Goal: Task Accomplishment & Management: Manage account settings

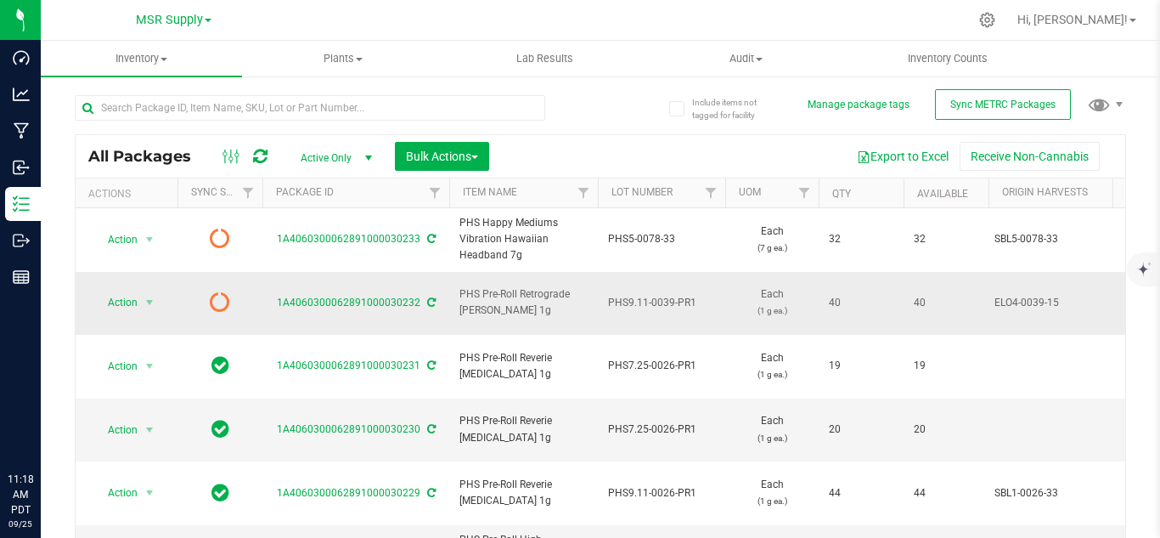
click at [427, 236] on icon at bounding box center [431, 239] width 8 height 10
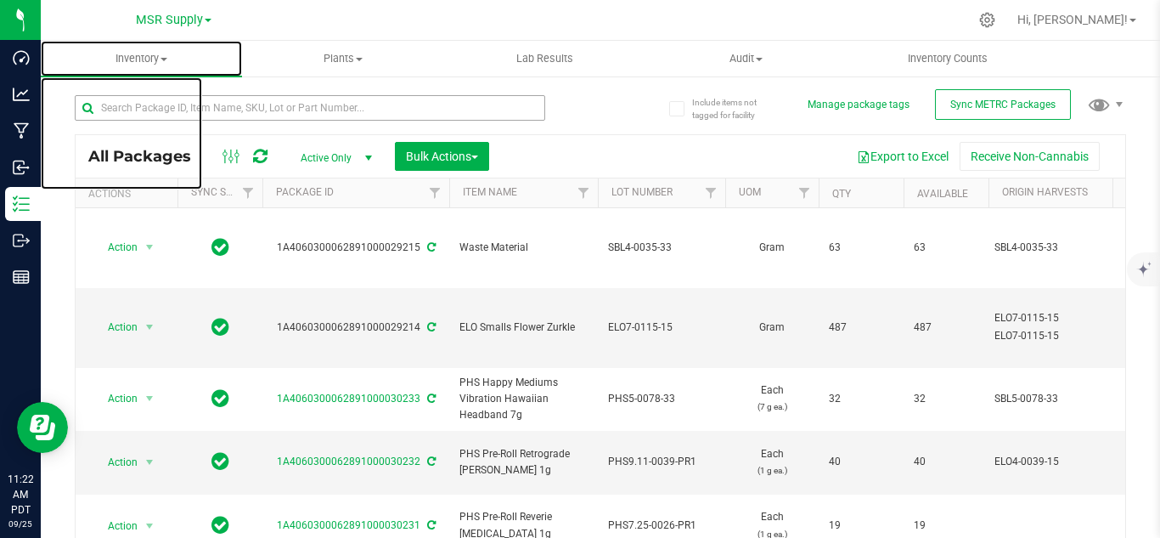
click at [129, 59] on span "Inventory" at bounding box center [141, 58] width 201 height 15
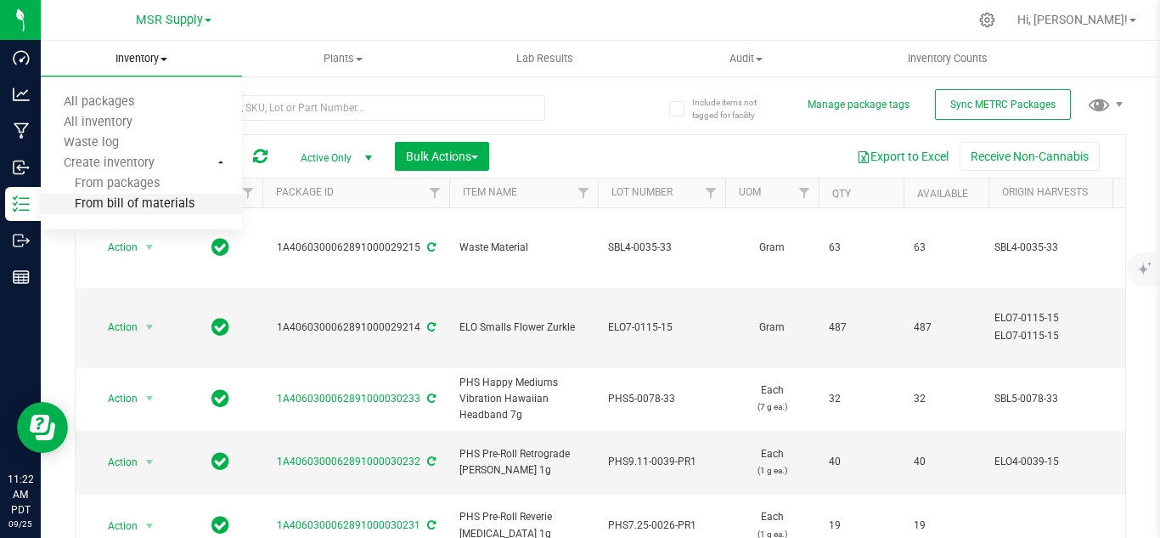
click at [134, 199] on span "From bill of materials" at bounding box center [118, 204] width 154 height 14
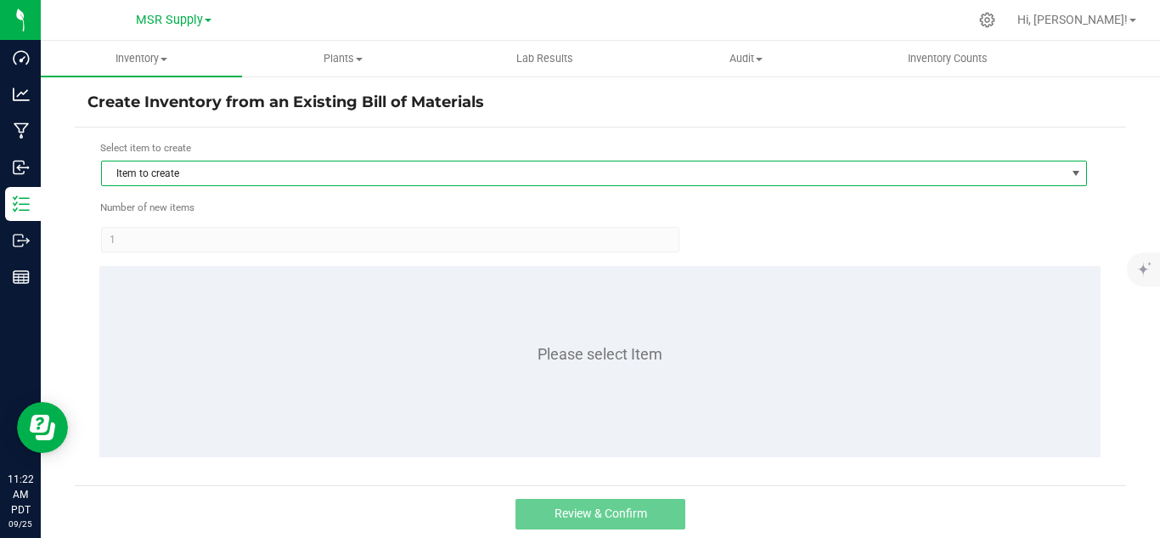
click at [282, 163] on span "Item to create" at bounding box center [583, 173] width 963 height 24
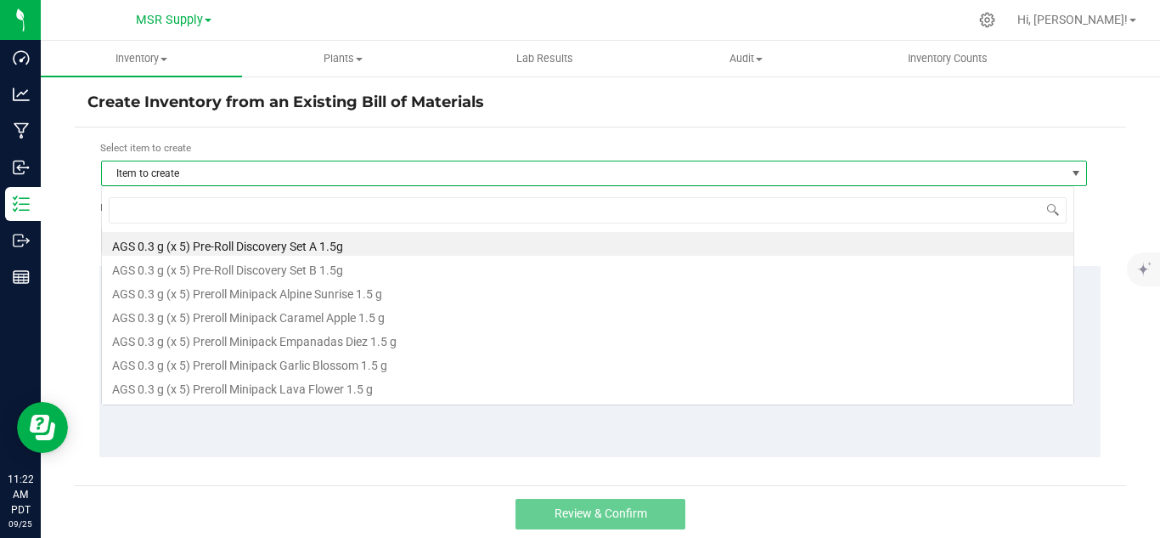
scroll to position [25, 974]
type input "dre"
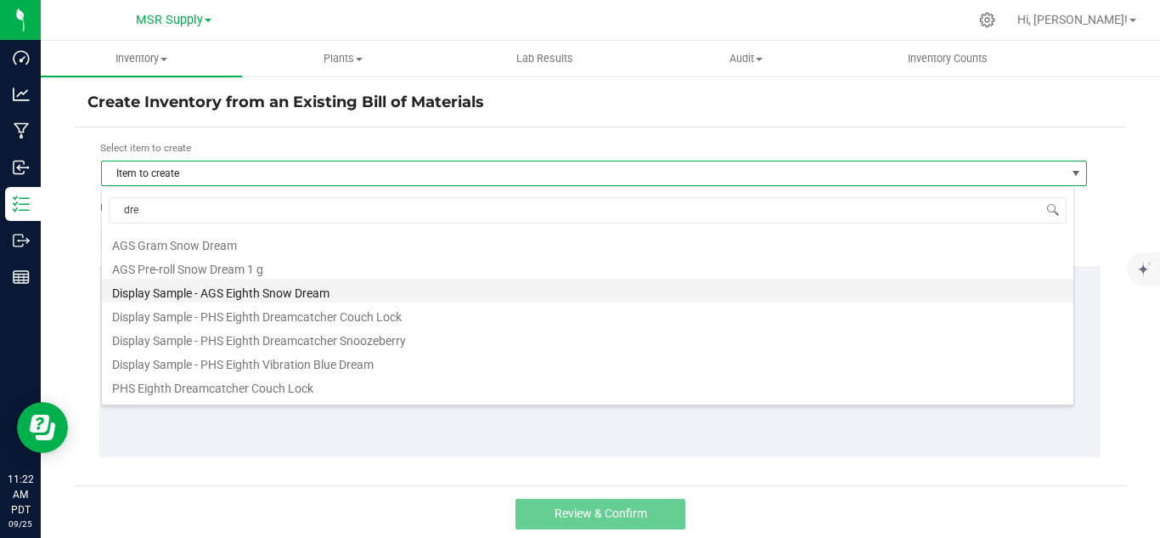
scroll to position [85, 0]
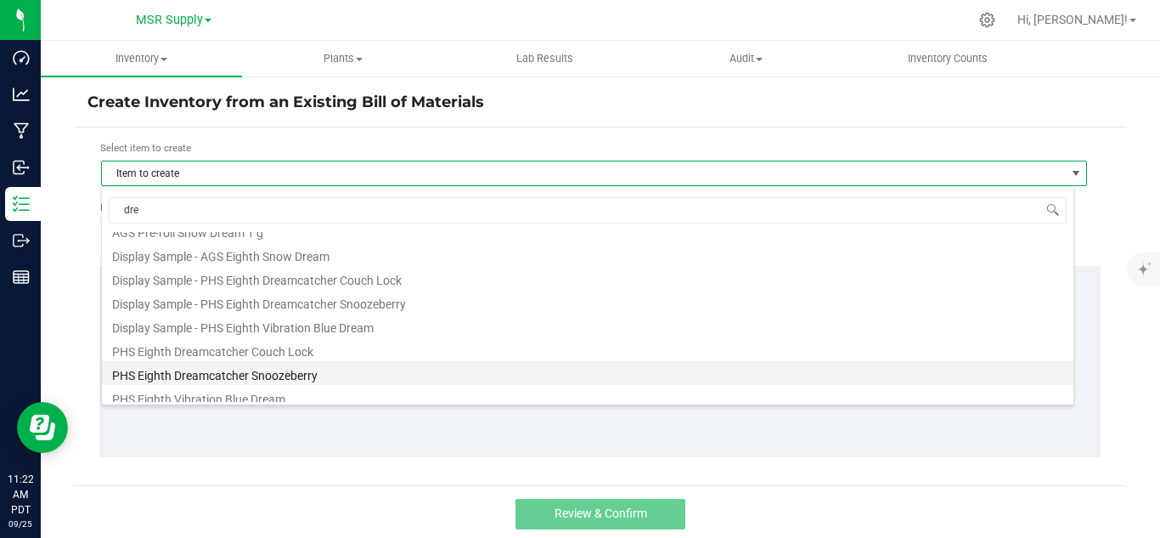
click at [225, 372] on li "PHS Eighth Dreamcatcher Snoozeberry" at bounding box center [588, 373] width 972 height 24
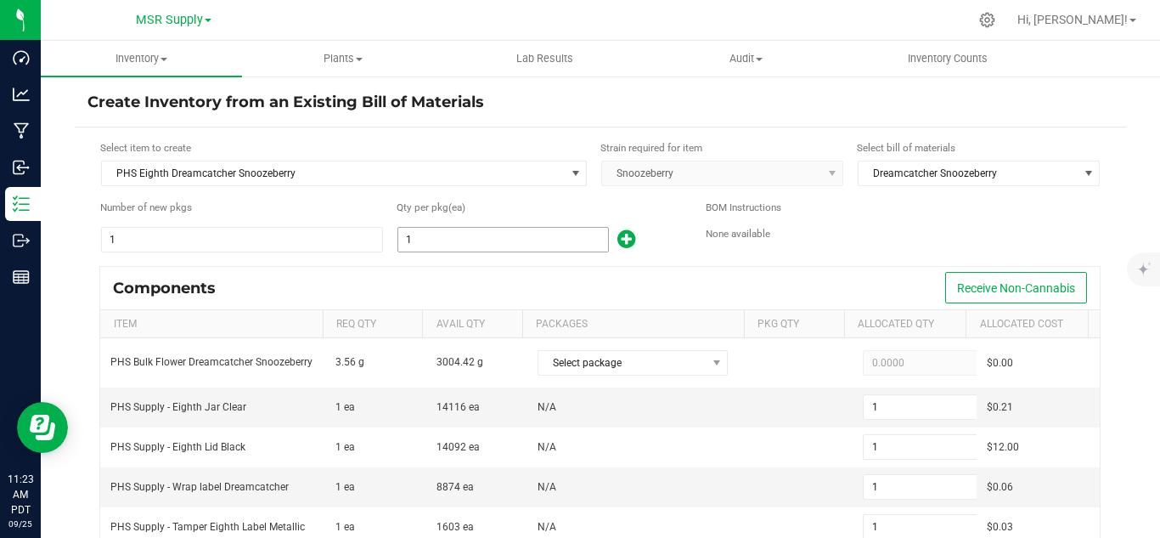
click at [430, 231] on input "1" at bounding box center [503, 240] width 210 height 24
type input "13"
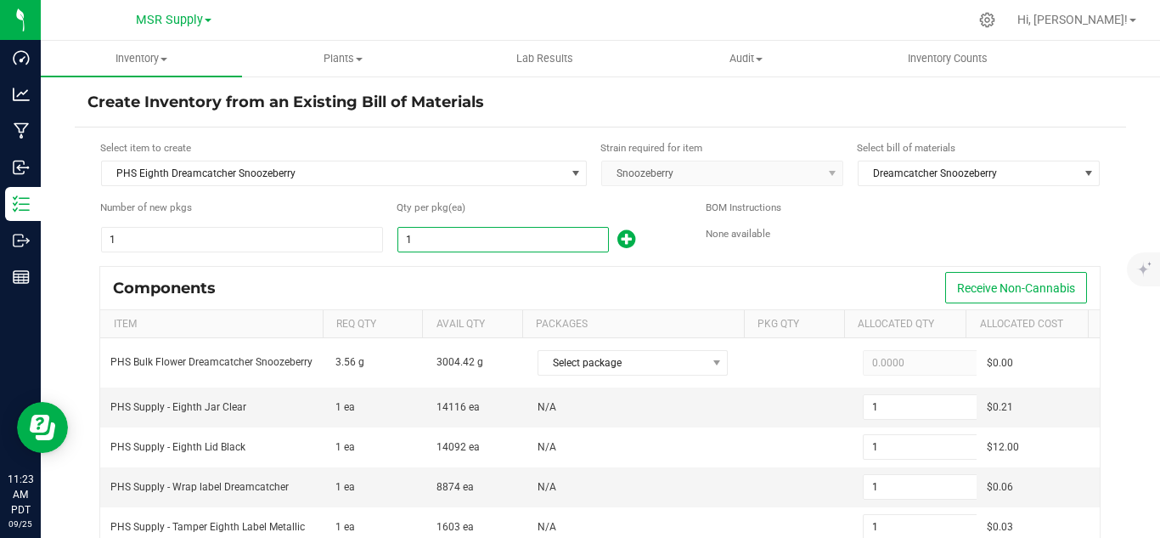
type input "13"
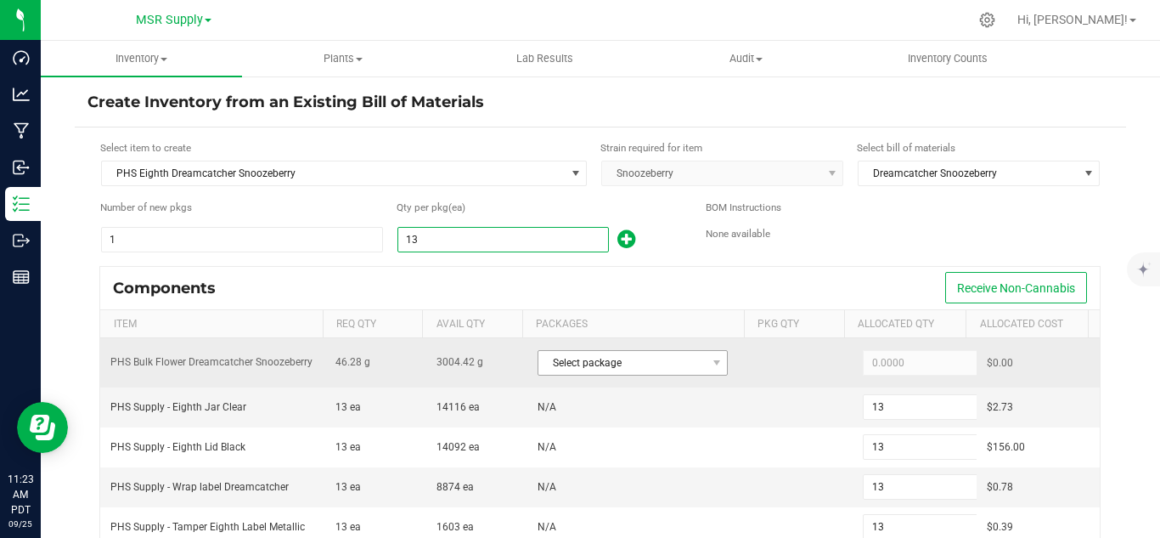
type input "13"
click at [619, 362] on span "Select package" at bounding box center [622, 363] width 167 height 24
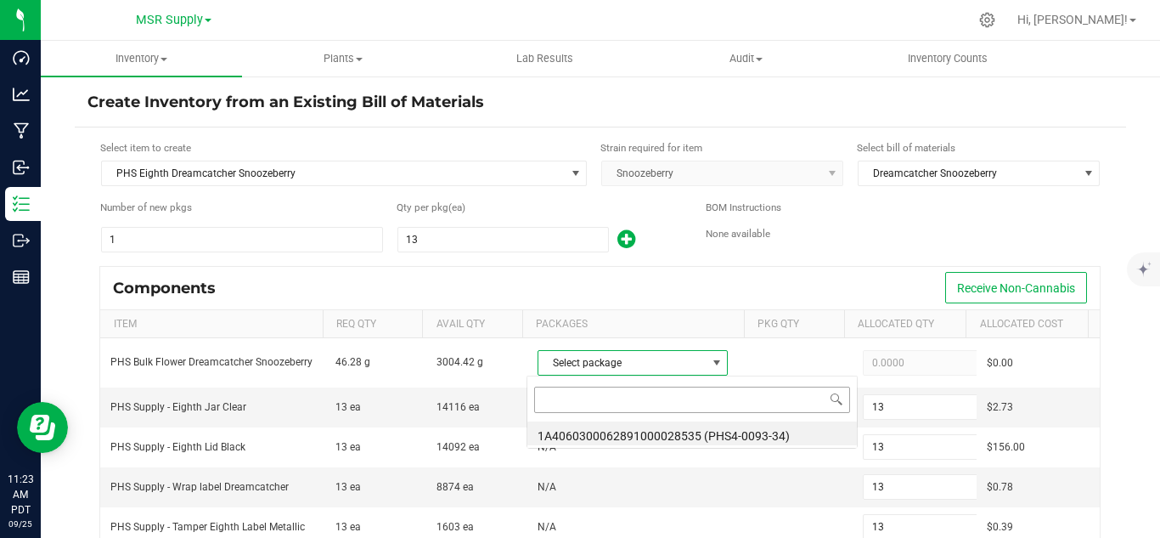
scroll to position [25, 184]
click at [756, 436] on li "1A4060300062891000028535 (PHS4-0093-34)" at bounding box center [693, 433] width 330 height 24
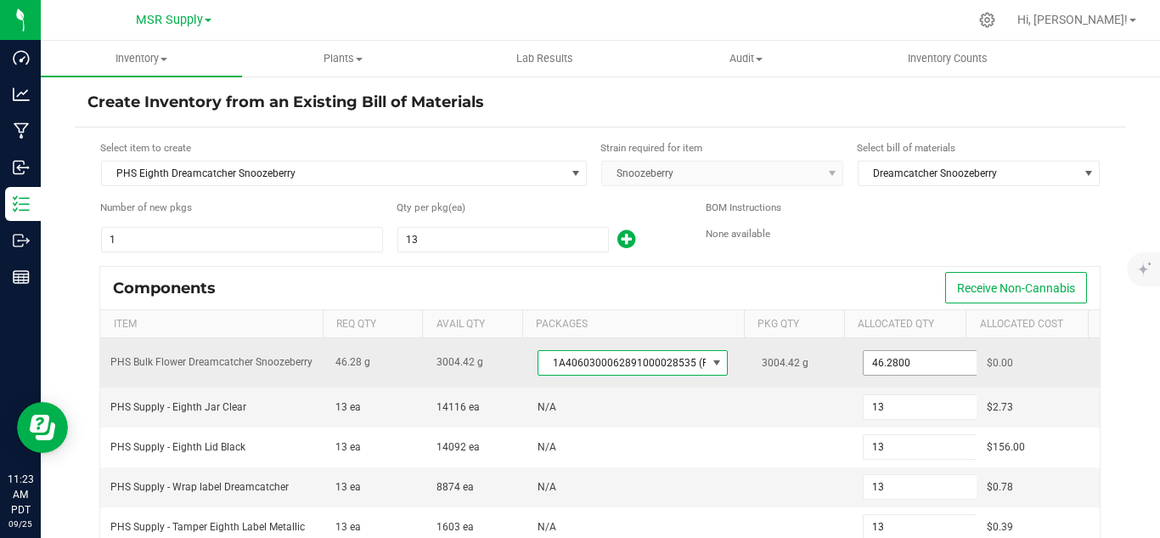
click at [912, 350] on span "46.2800" at bounding box center [926, 362] width 127 height 25
click at [906, 361] on input "46.28" at bounding box center [926, 363] width 125 height 24
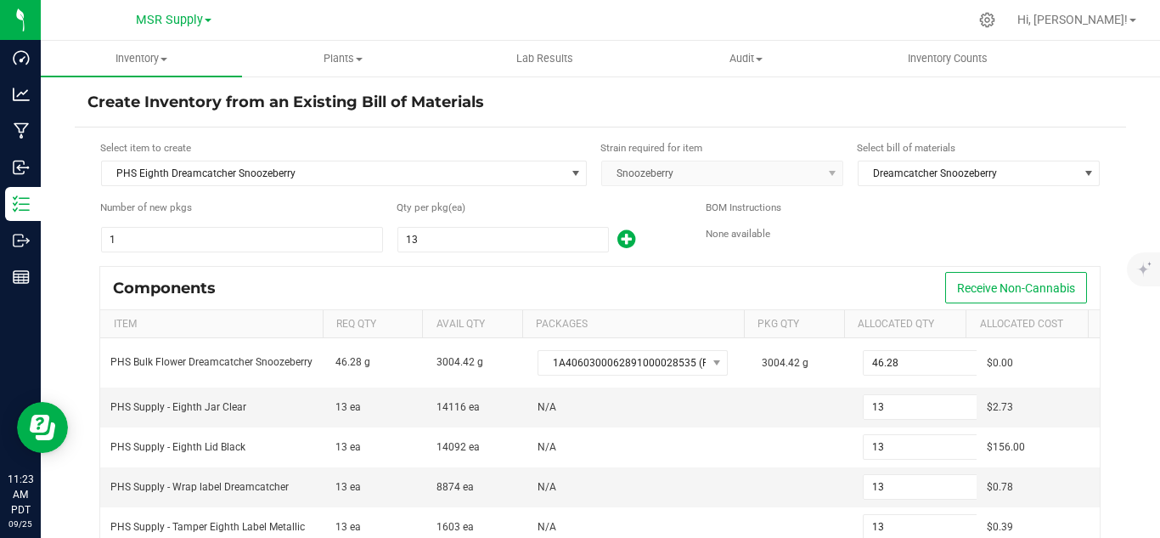
type input "46.2800"
click at [872, 251] on div "BOM Instructions None available" at bounding box center [903, 227] width 395 height 54
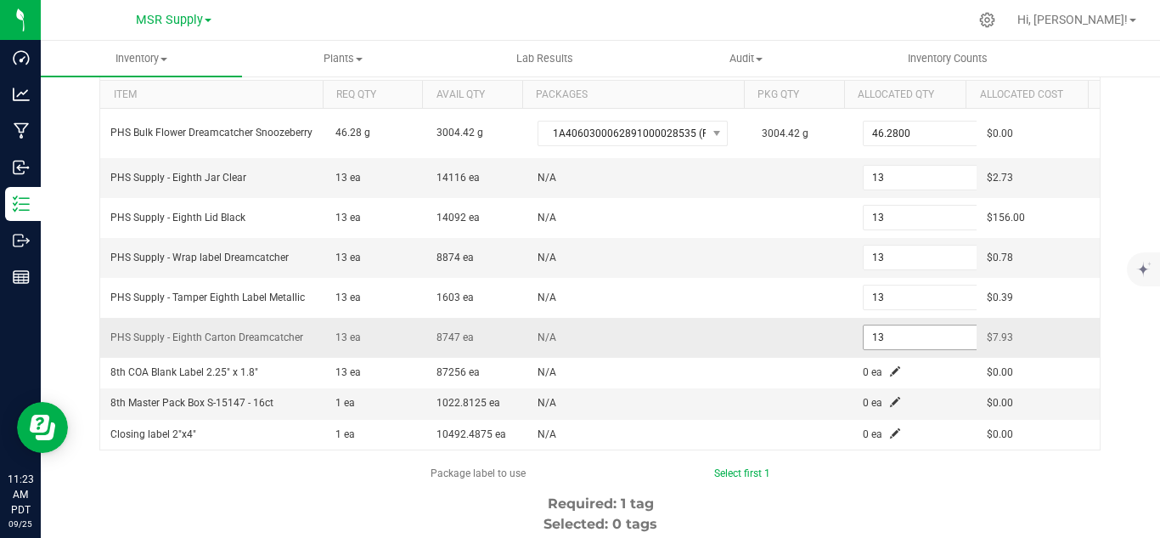
scroll to position [255, 0]
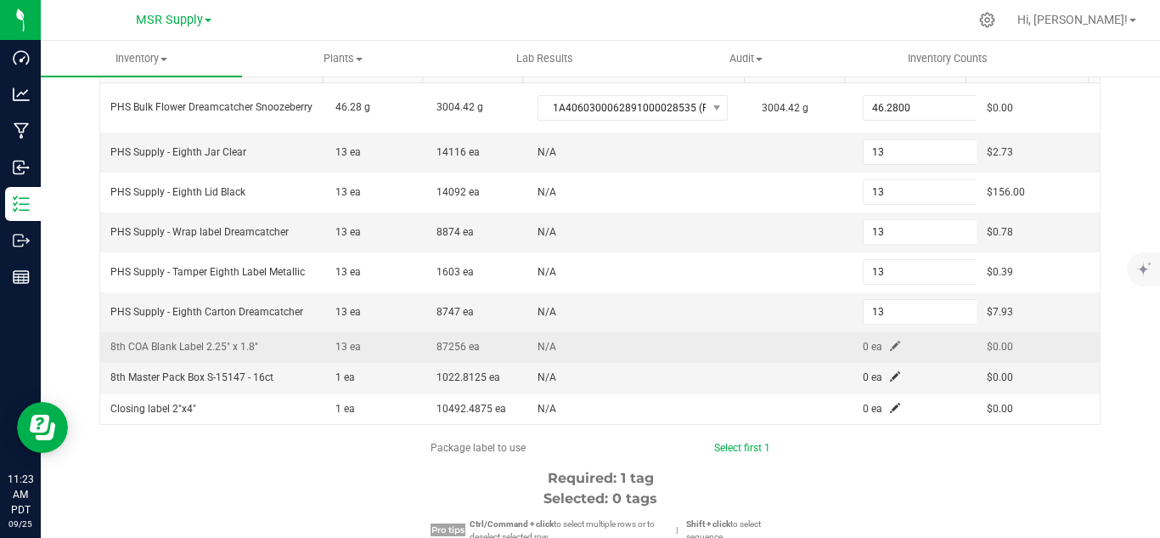
click at [890, 343] on span at bounding box center [895, 346] width 10 height 10
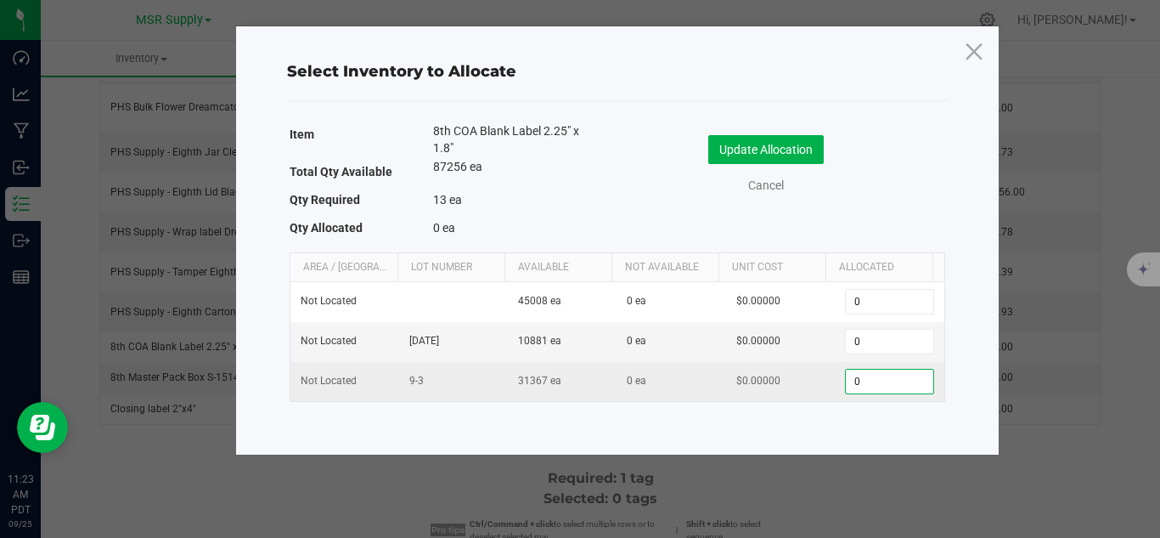
click at [861, 377] on input "0" at bounding box center [889, 382] width 87 height 24
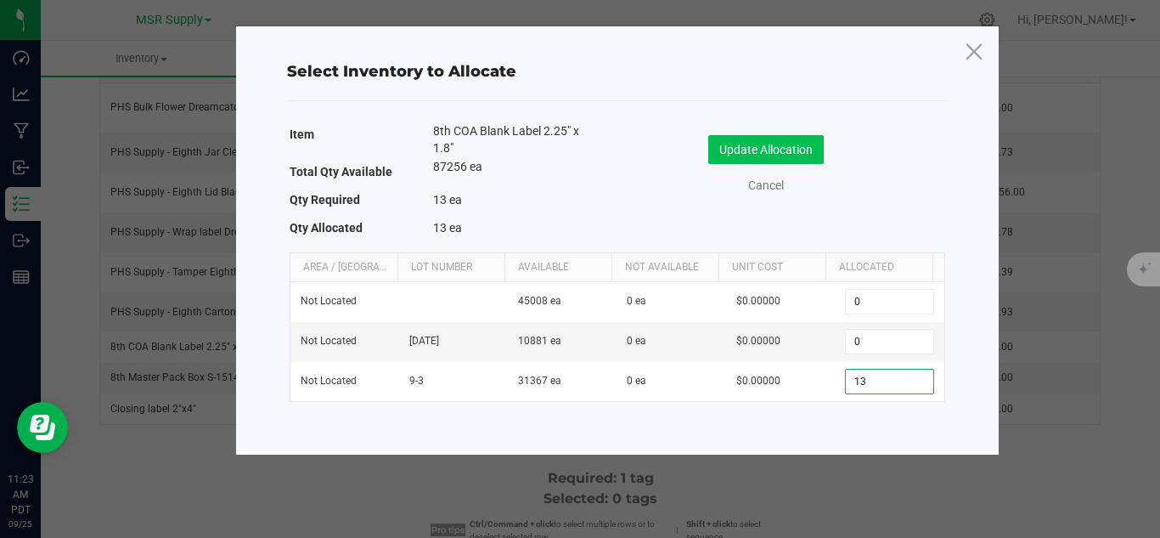
type input "13"
click at [747, 150] on button "Update Allocation" at bounding box center [766, 149] width 116 height 29
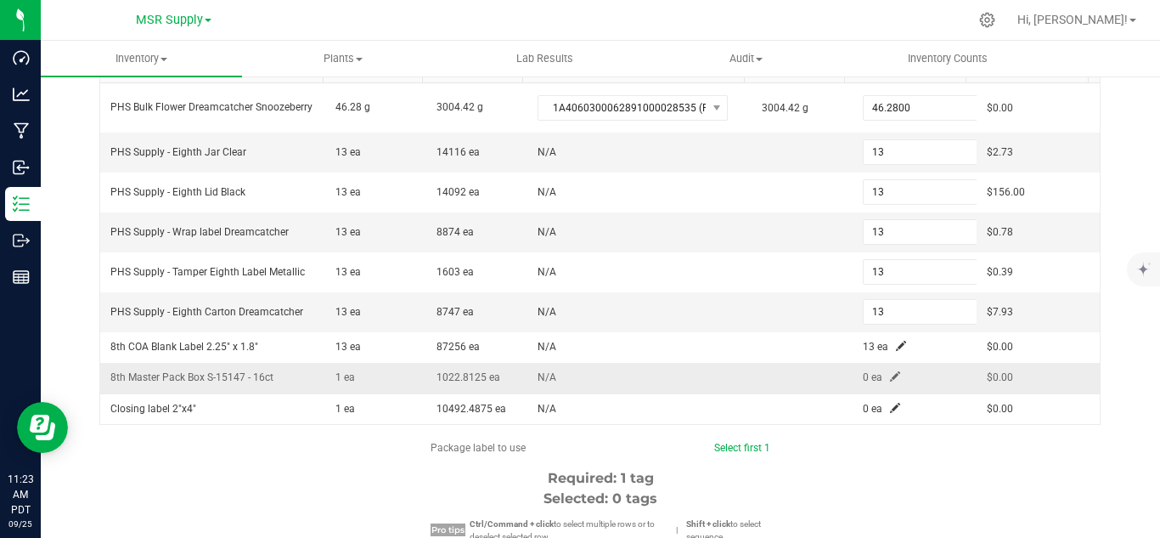
click at [890, 373] on span at bounding box center [895, 376] width 10 height 10
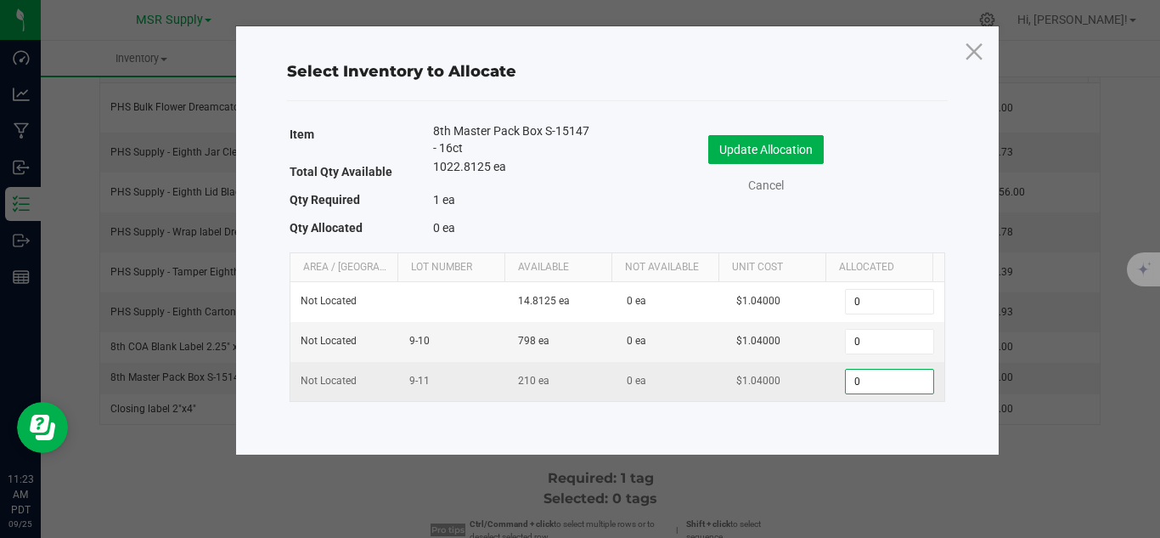
click at [867, 387] on input "0" at bounding box center [889, 382] width 87 height 24
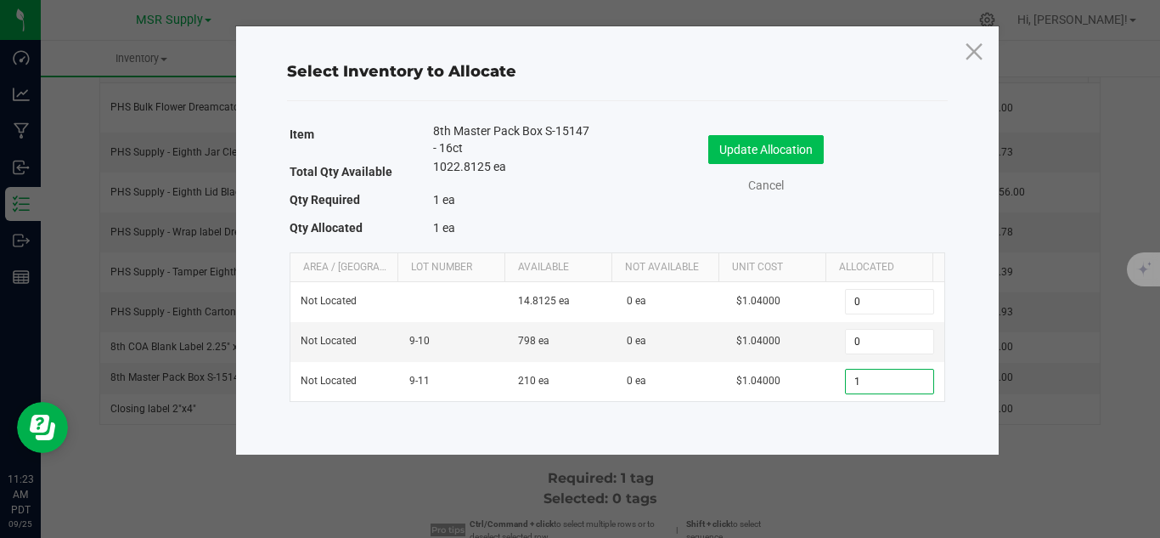
type input "1"
click at [782, 138] on button "Update Allocation" at bounding box center [766, 149] width 116 height 29
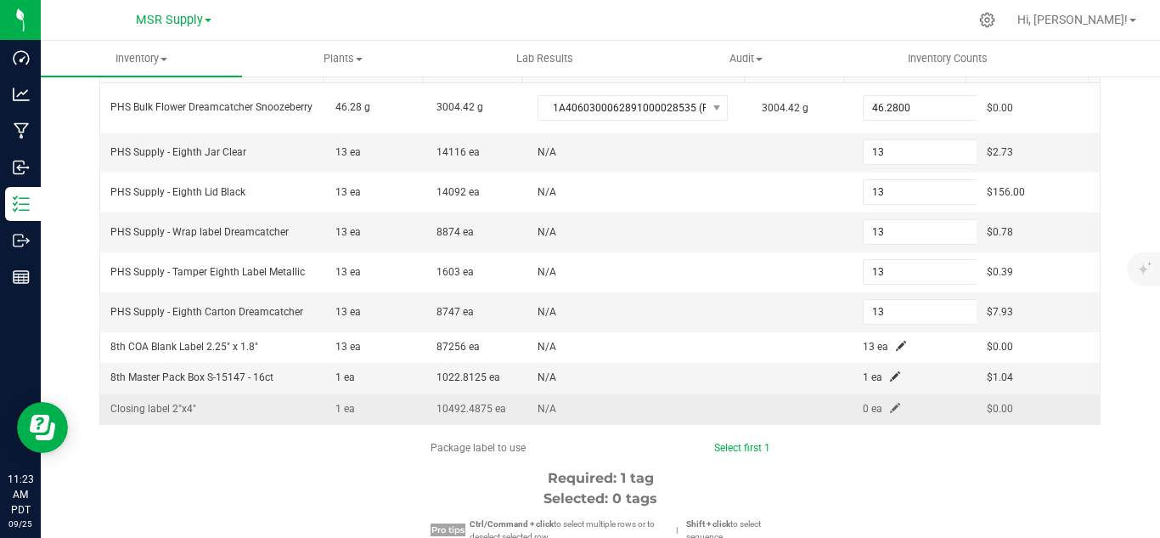
click at [890, 407] on span at bounding box center [895, 408] width 10 height 10
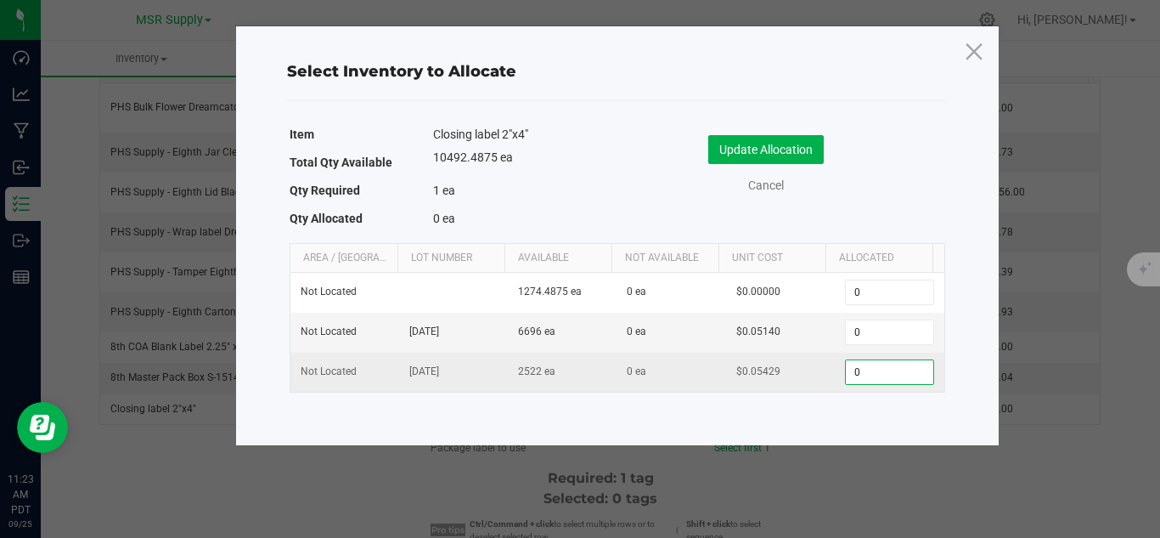
click at [888, 362] on input "0" at bounding box center [889, 372] width 87 height 24
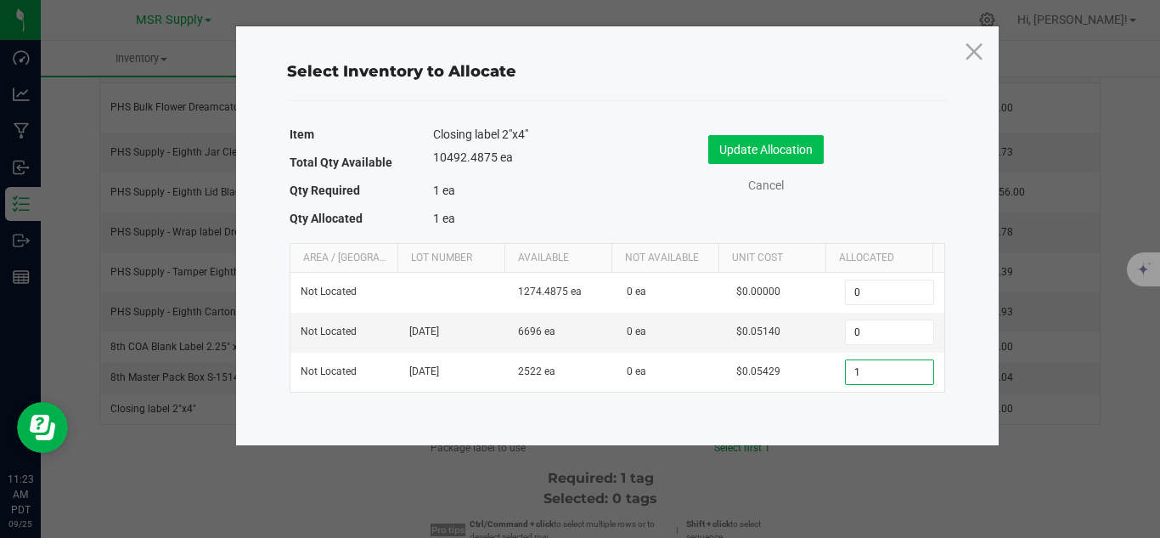
type input "1"
click at [799, 153] on button "Update Allocation" at bounding box center [766, 149] width 116 height 29
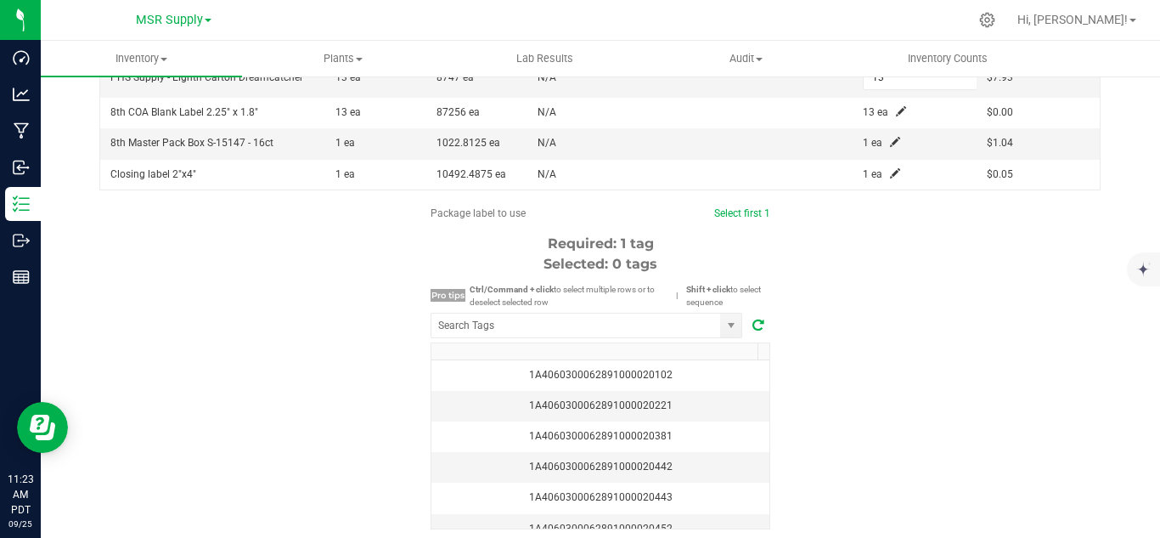
scroll to position [510, 0]
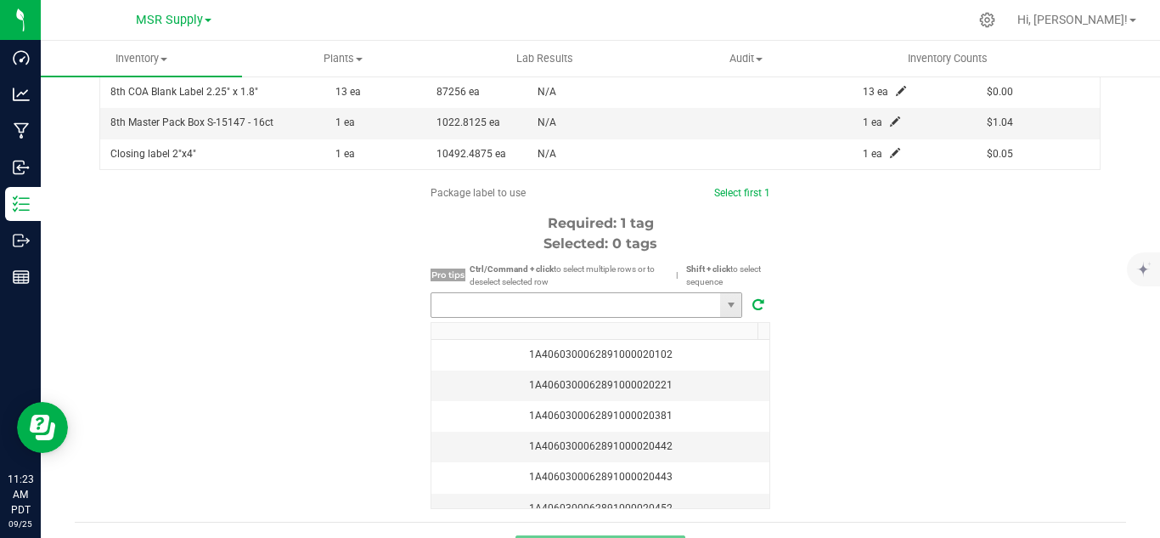
click at [588, 301] on input "NO DATA FOUND" at bounding box center [576, 305] width 289 height 24
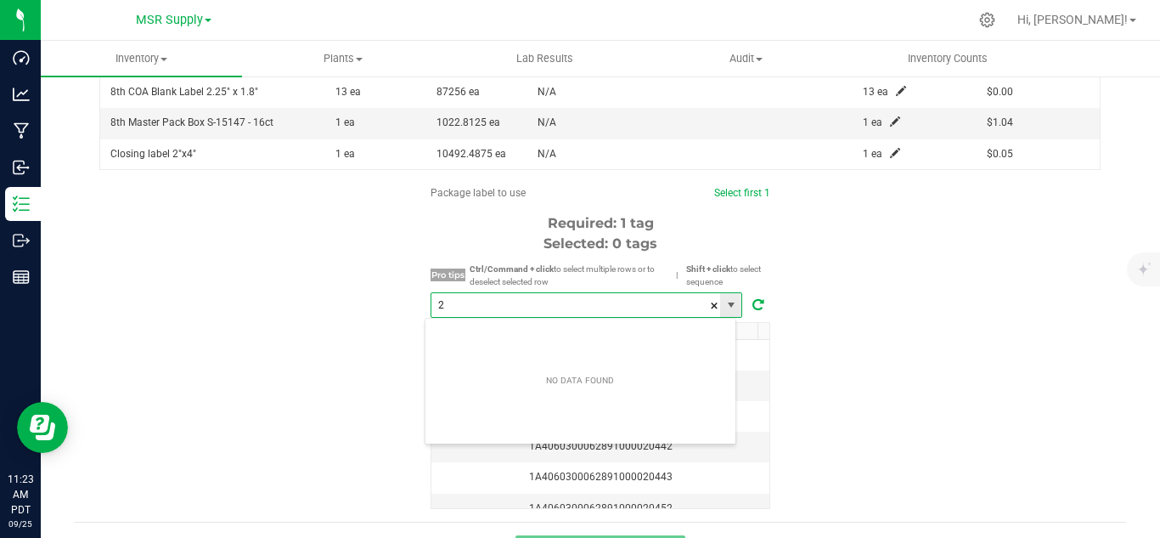
scroll to position [25, 313]
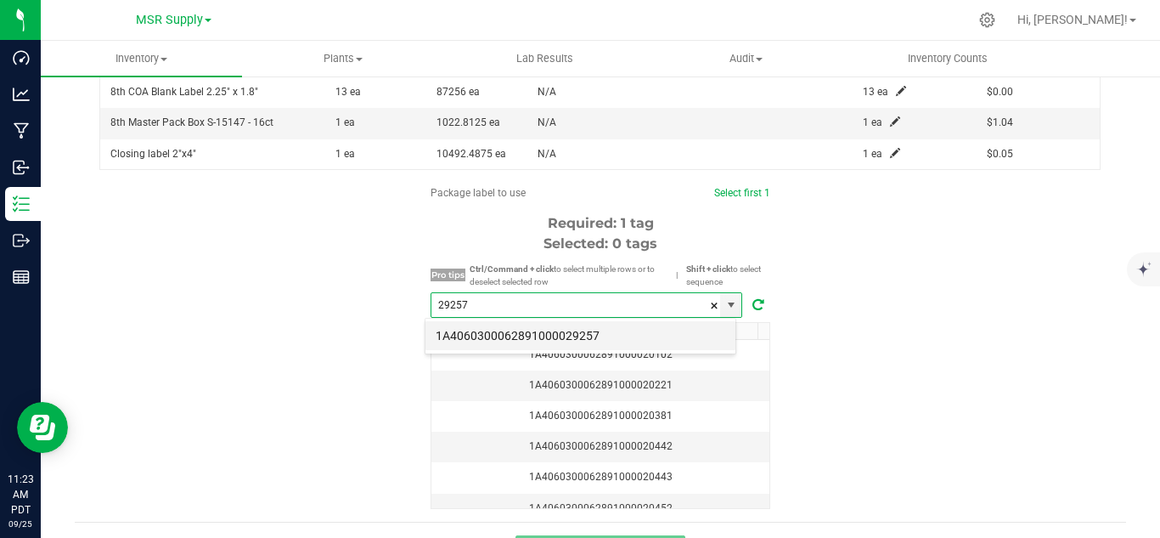
click at [596, 341] on li "1A4060300062891000029257" at bounding box center [581, 335] width 310 height 29
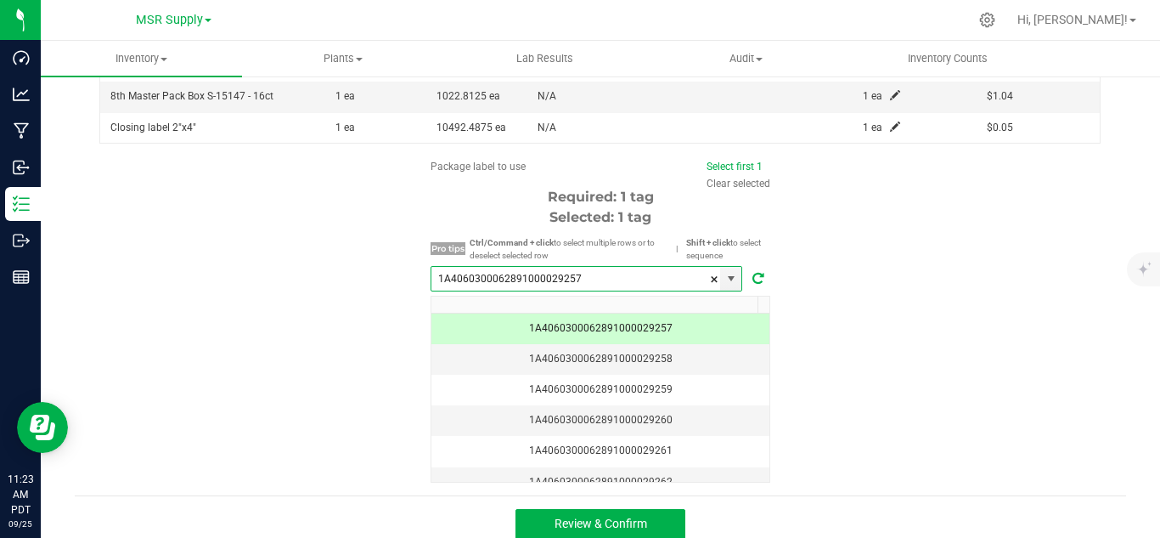
scroll to position [550, 0]
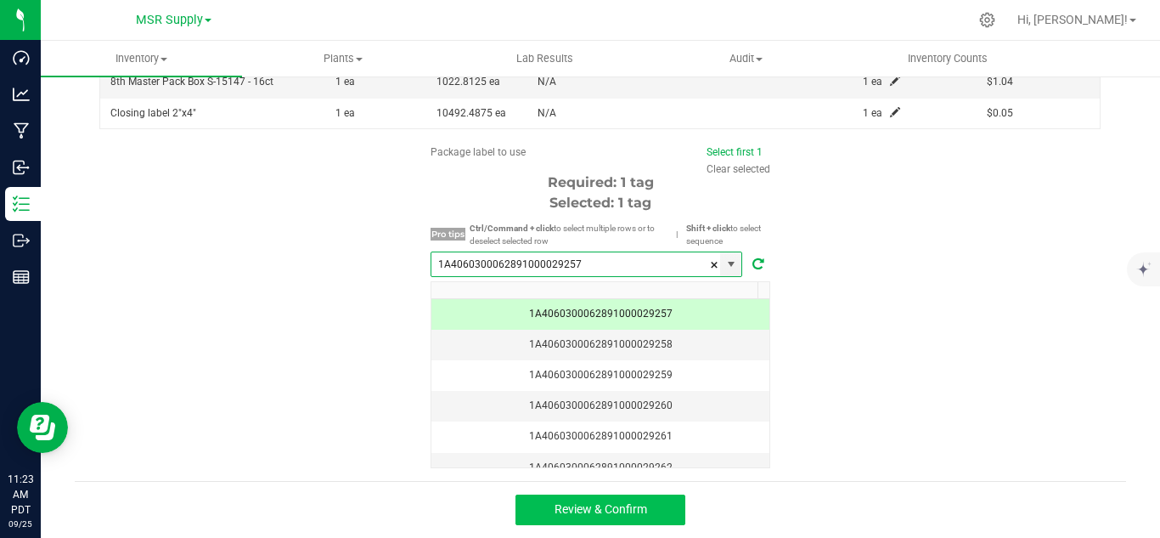
type input "1A4060300062891000029257"
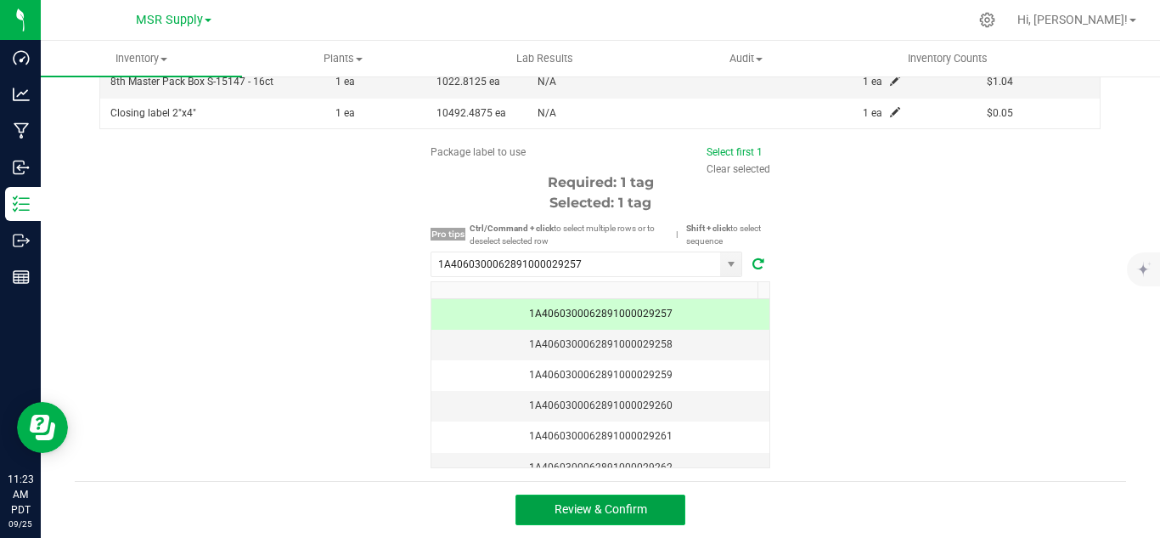
click at [649, 500] on button "Review & Confirm" at bounding box center [601, 509] width 170 height 31
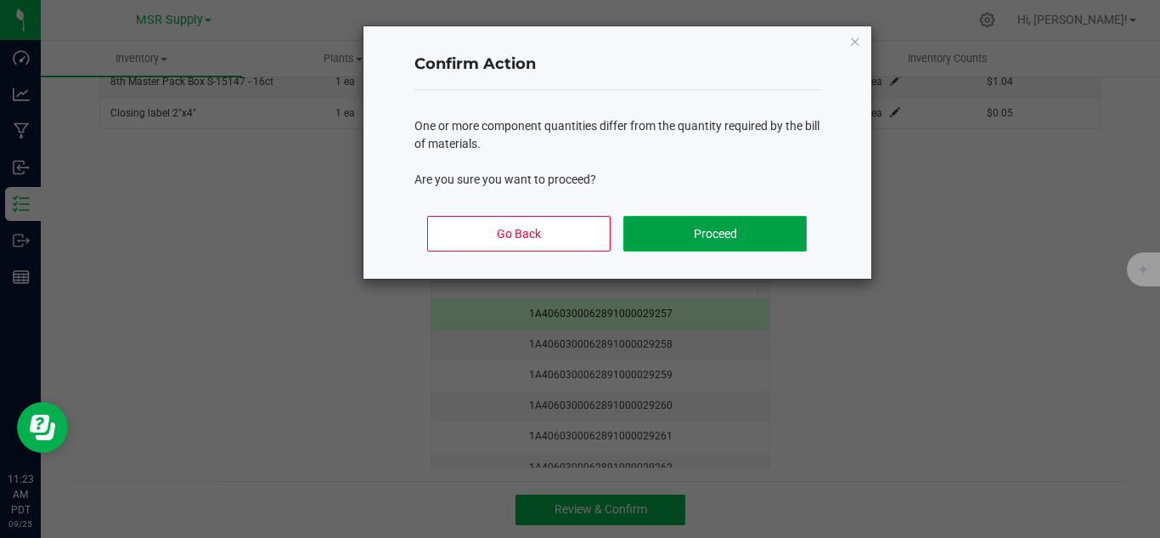
click at [732, 238] on button "Proceed" at bounding box center [715, 234] width 183 height 36
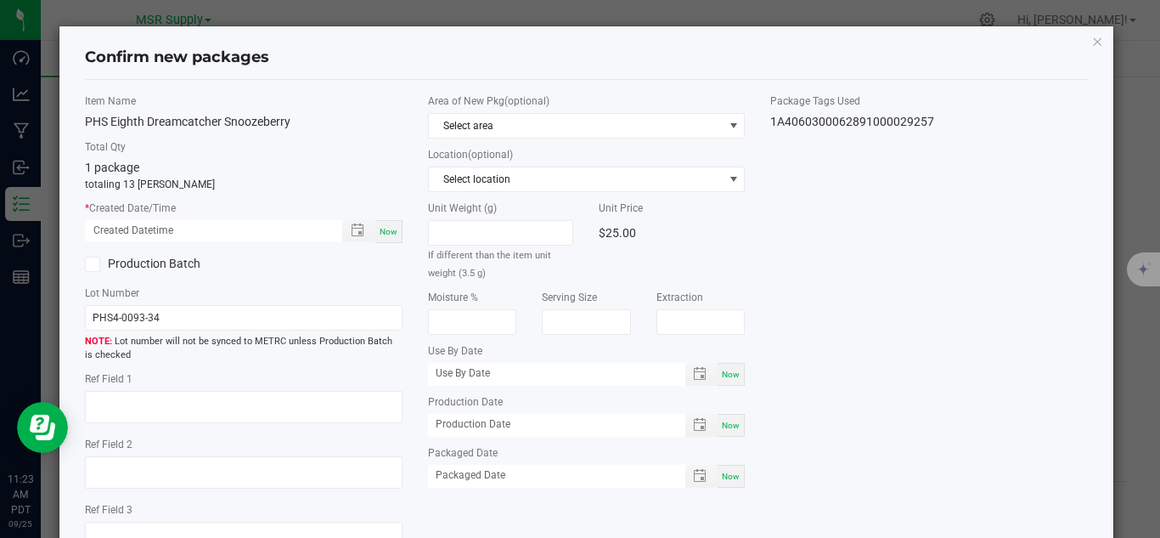
click at [386, 235] on span "Now" at bounding box center [389, 231] width 18 height 9
type input "[DATE] 11:23 AM"
click at [722, 478] on span "Now" at bounding box center [731, 475] width 18 height 9
type input "[DATE]"
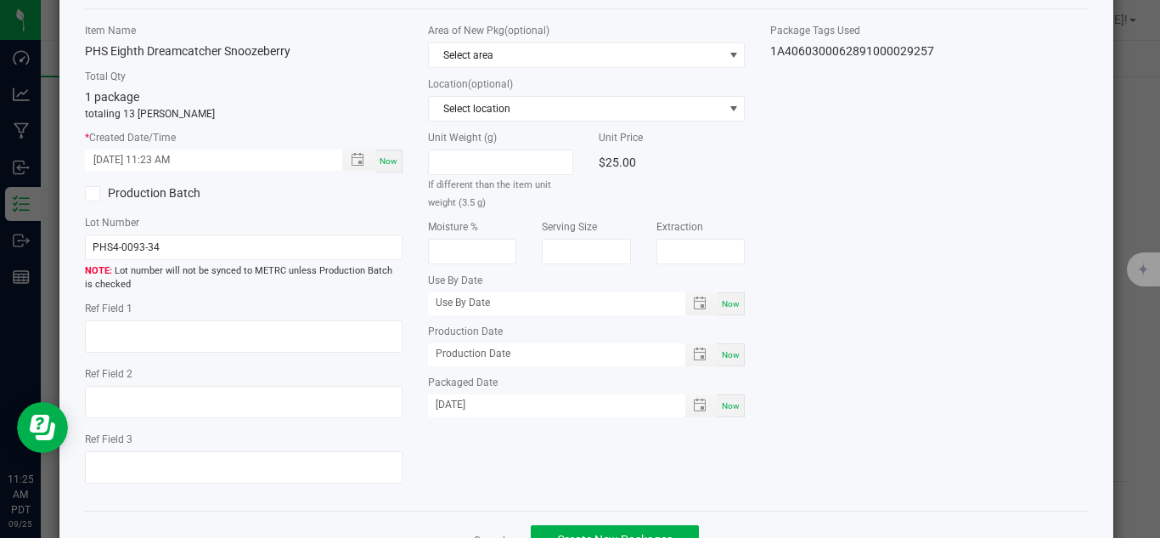
scroll to position [128, 0]
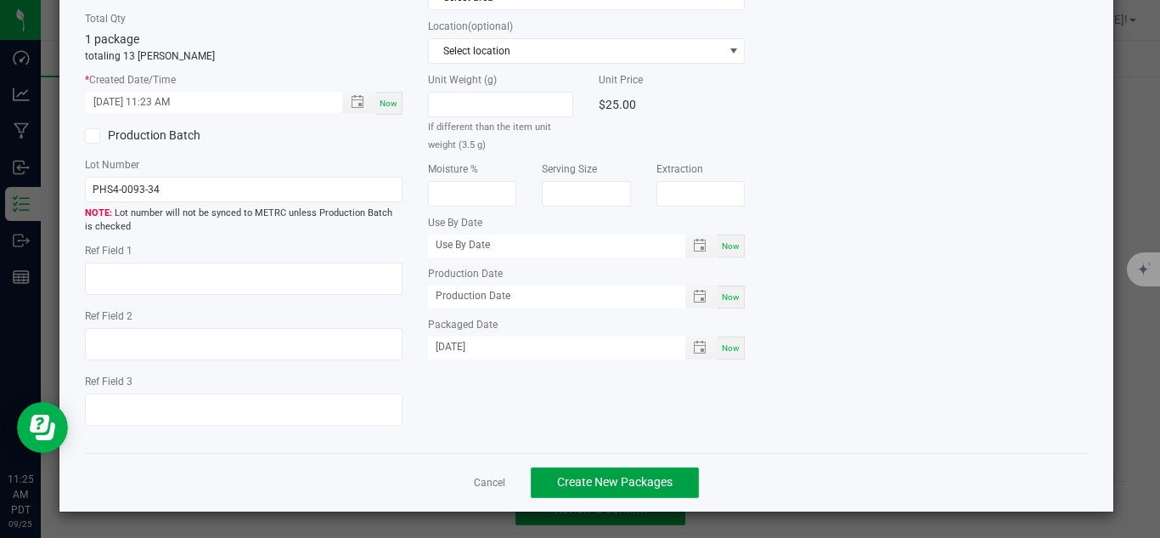
click at [659, 492] on button "Create New Packages" at bounding box center [615, 482] width 168 height 31
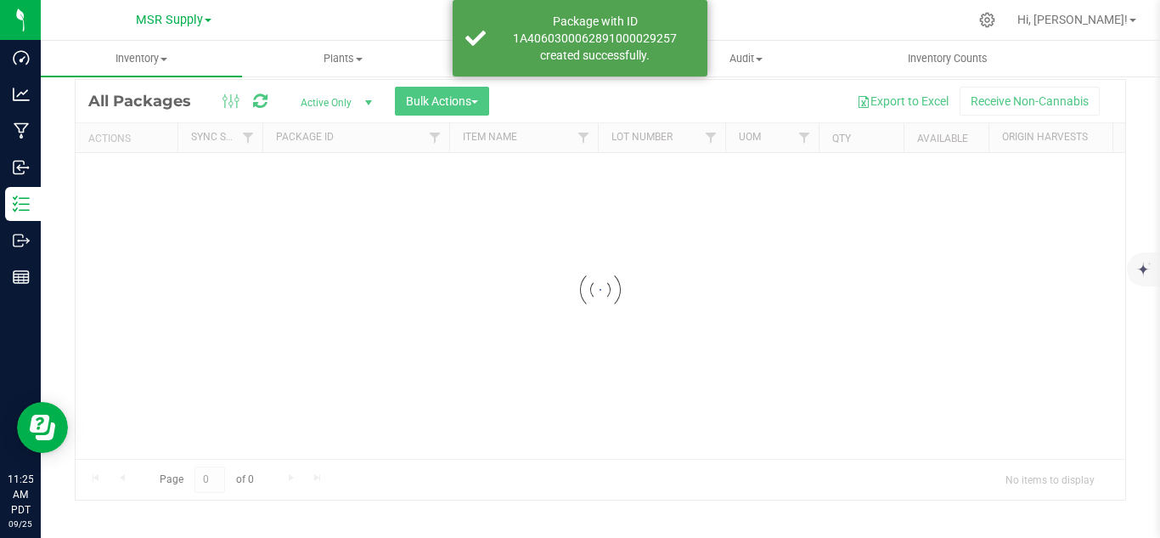
scroll to position [55, 0]
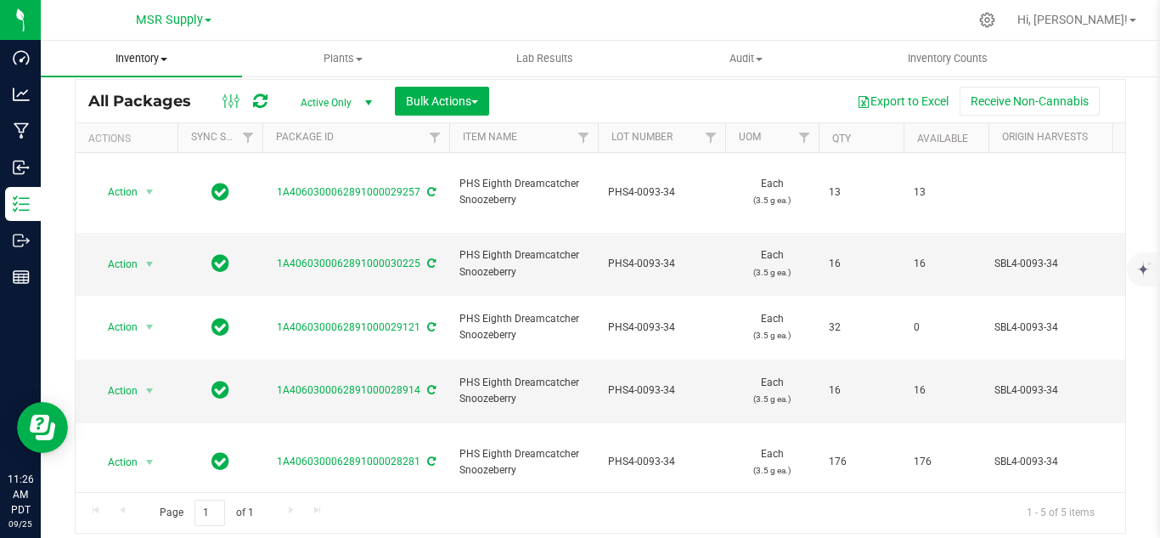
click at [135, 67] on uib-tab-heading "Inventory All packages All inventory Waste log Create inventory" at bounding box center [141, 59] width 201 height 36
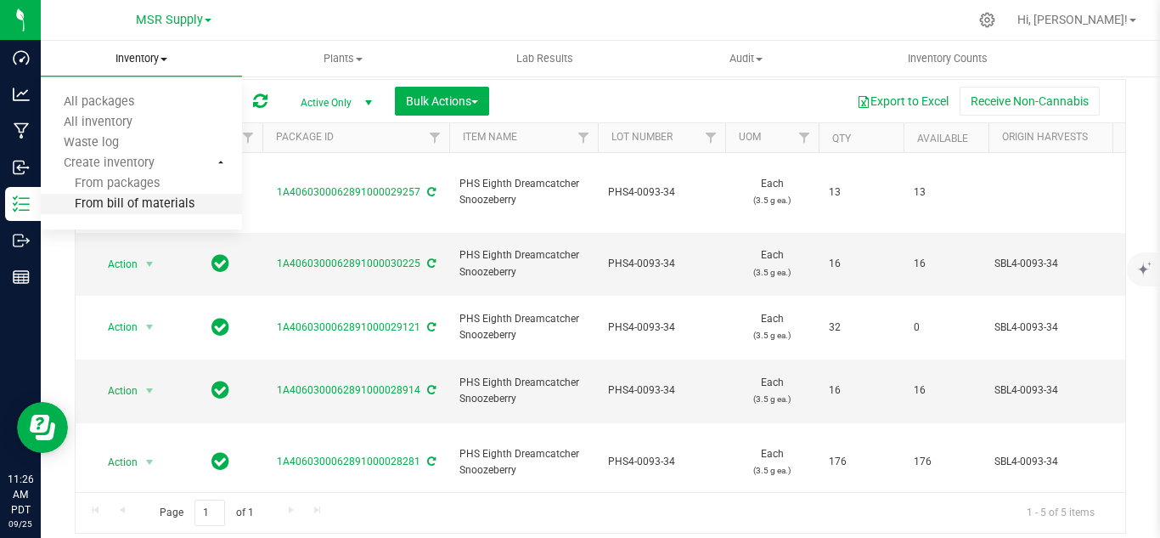
click at [161, 199] on span "From bill of materials" at bounding box center [118, 204] width 154 height 14
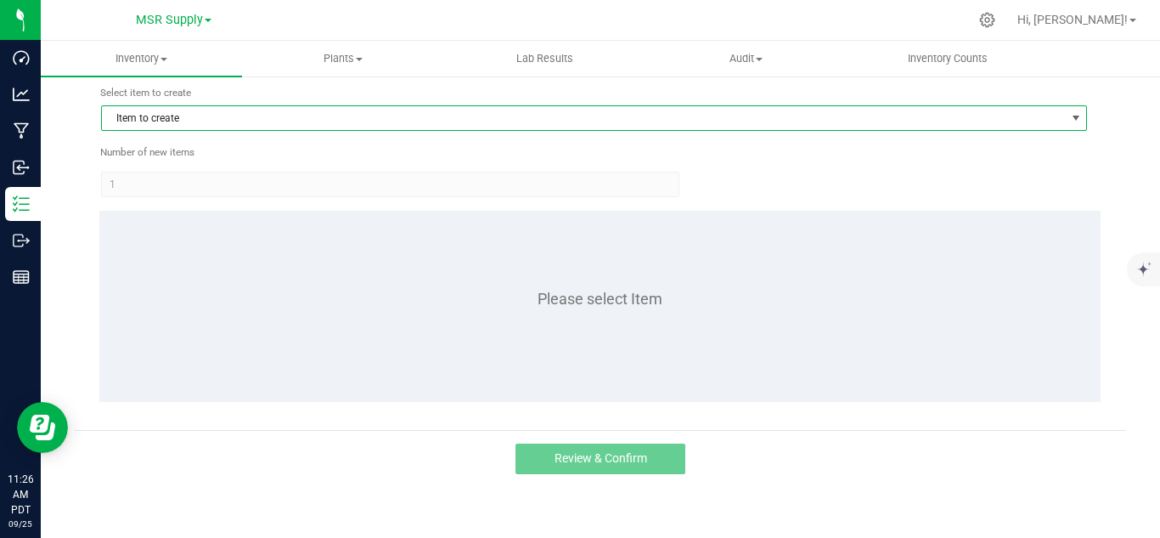
click at [152, 113] on span "Item to create" at bounding box center [583, 118] width 963 height 24
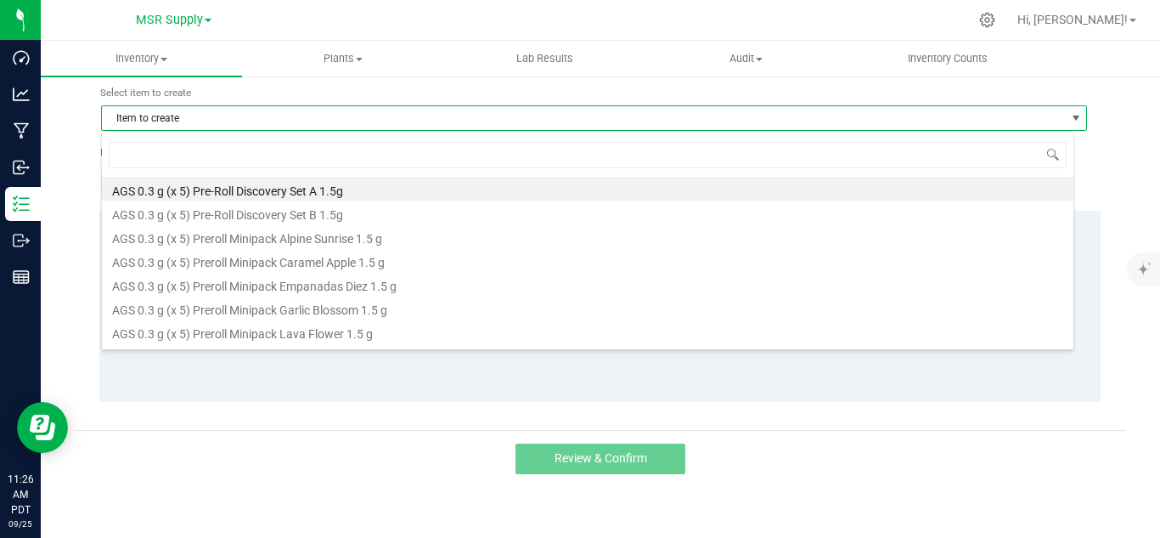
scroll to position [25, 974]
type input "dream"
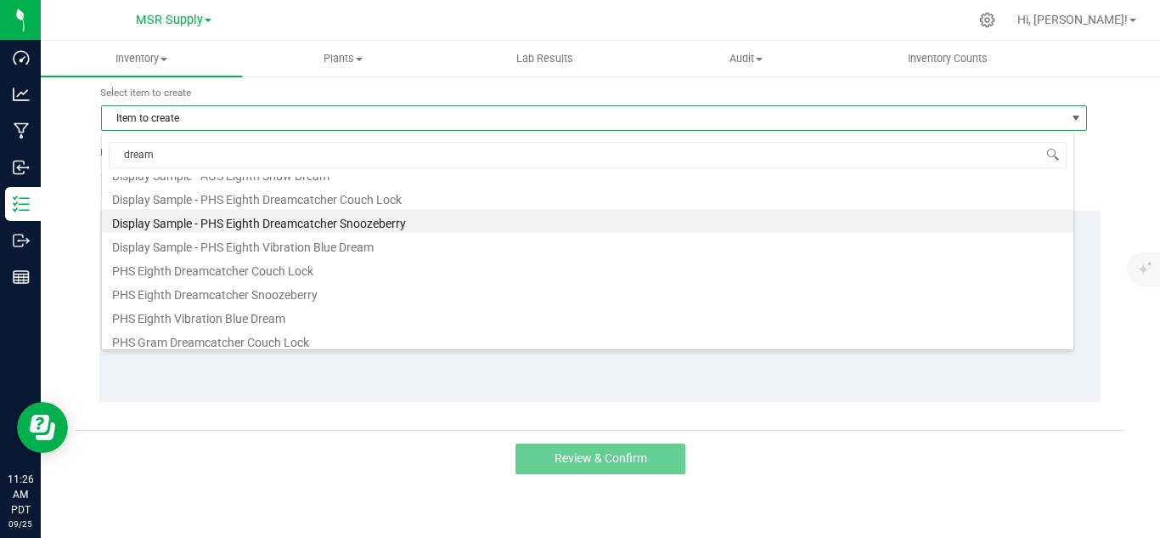
scroll to position [85, 0]
click at [315, 226] on li "Display Sample - PHS Eighth Dreamcatcher Couch Lock" at bounding box center [588, 223] width 972 height 24
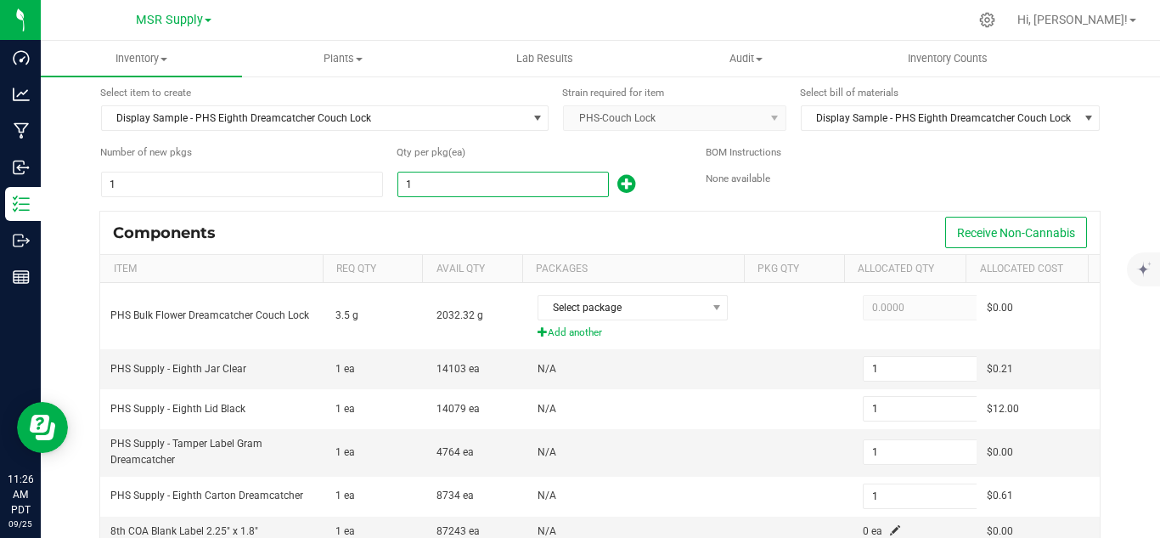
click at [417, 187] on input "1" at bounding box center [503, 184] width 210 height 24
type input "4"
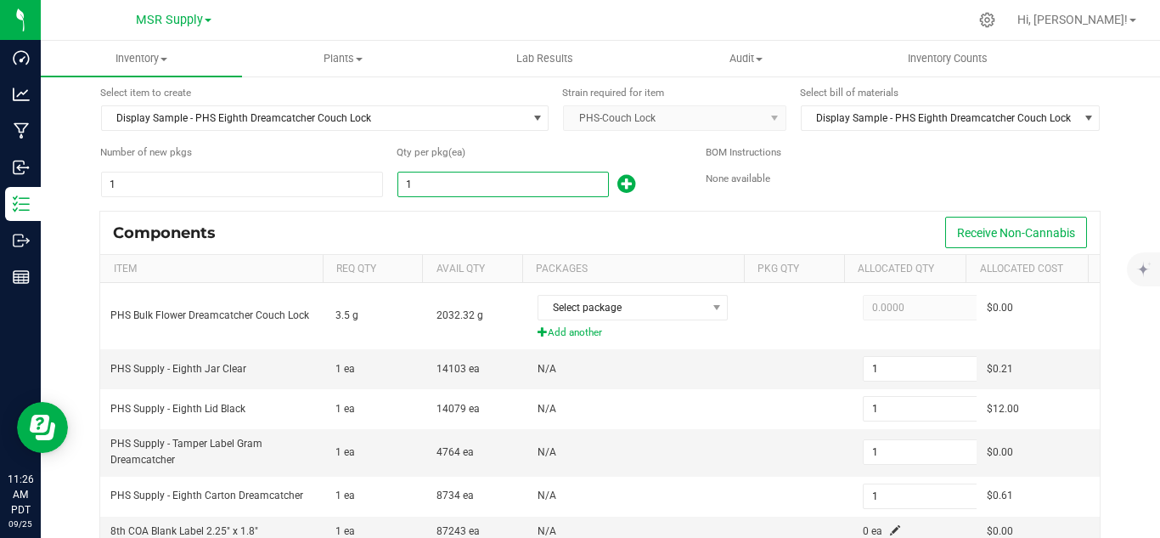
type input "4"
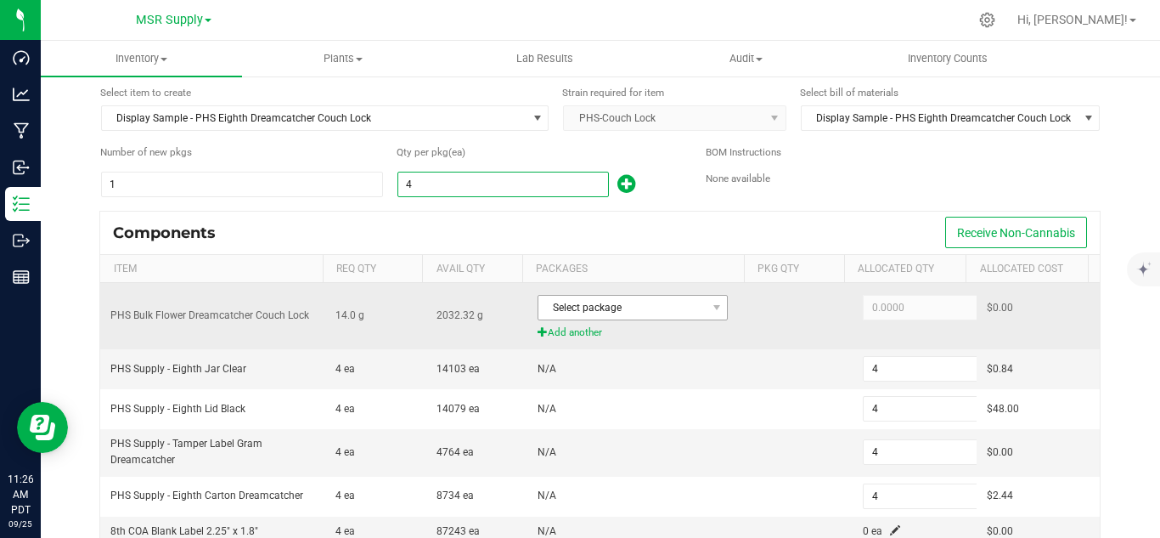
type input "4"
click at [631, 318] on span "Select package" at bounding box center [622, 308] width 167 height 24
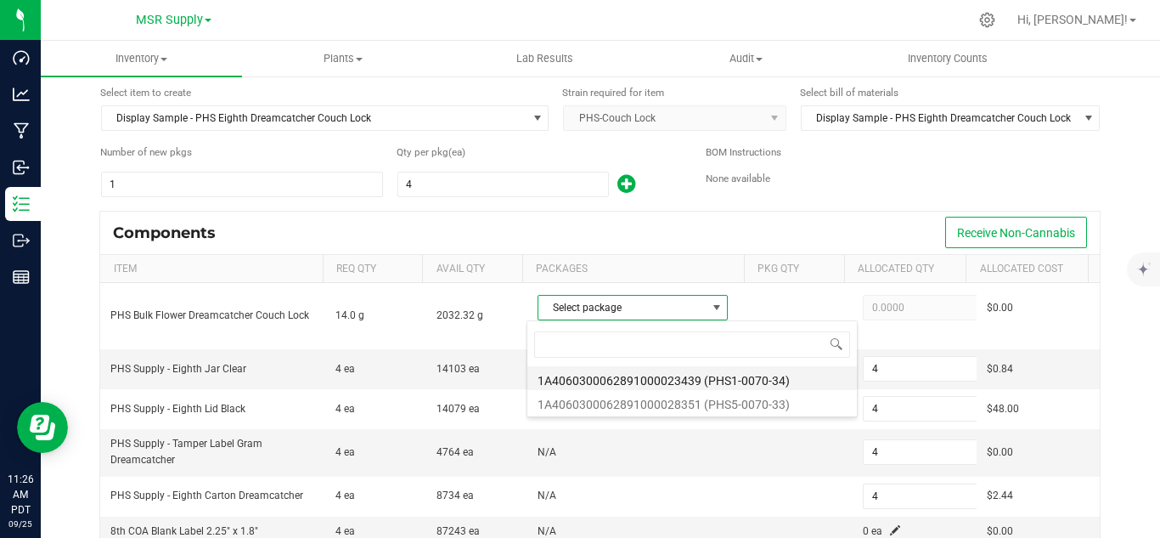
scroll to position [25, 184]
click at [804, 379] on li "1A4060300062891000023439 (PHS1-0070-34)" at bounding box center [693, 378] width 330 height 24
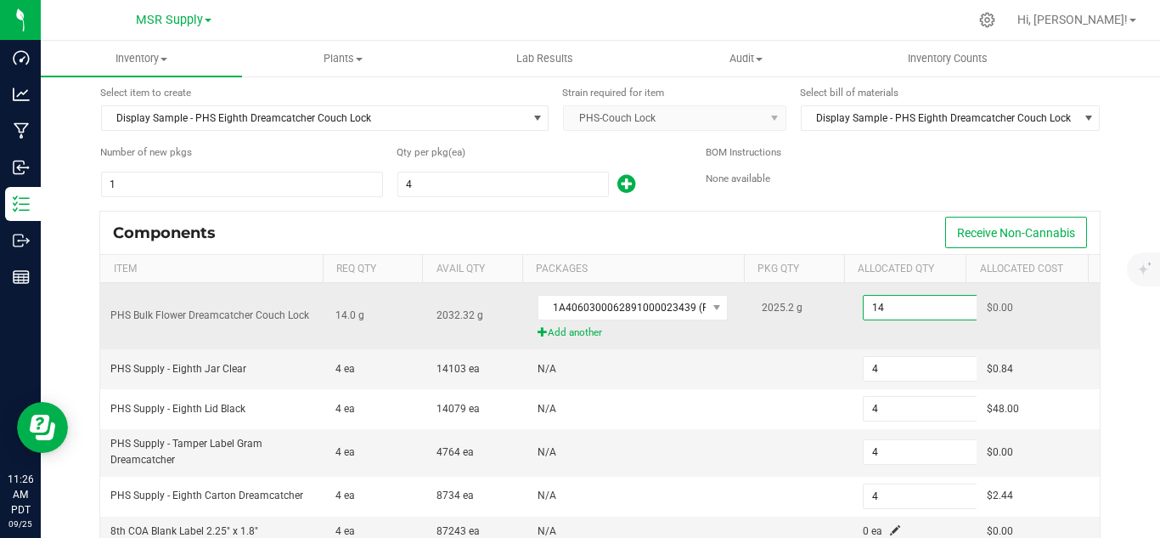
click at [883, 310] on input "14" at bounding box center [926, 308] width 125 height 24
paste input ".24"
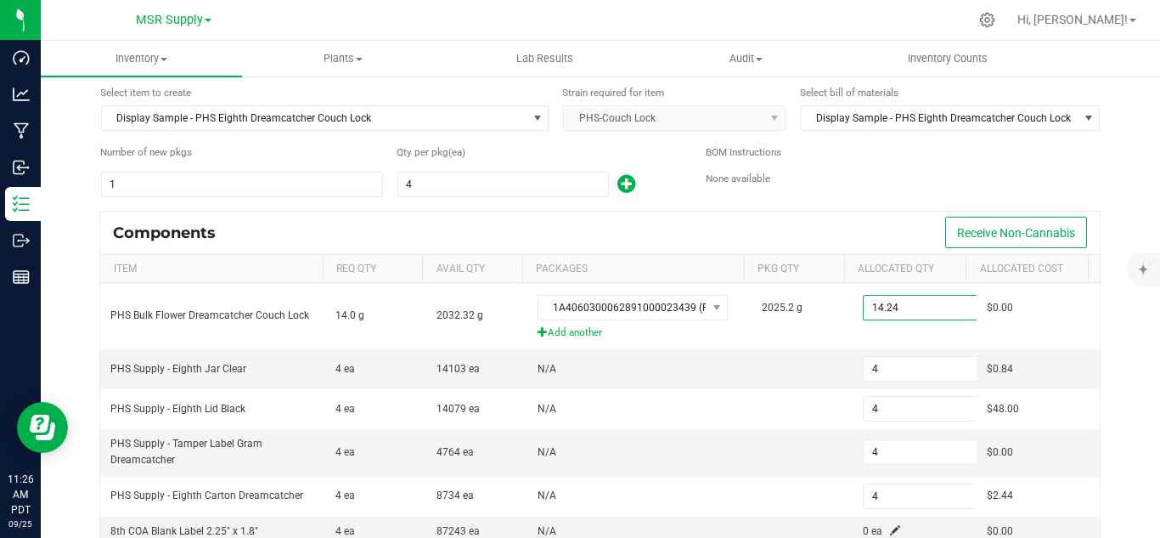
type input "14.2400"
click at [867, 234] on div "Components Receive Non-Cannabis" at bounding box center [600, 233] width 1000 height 42
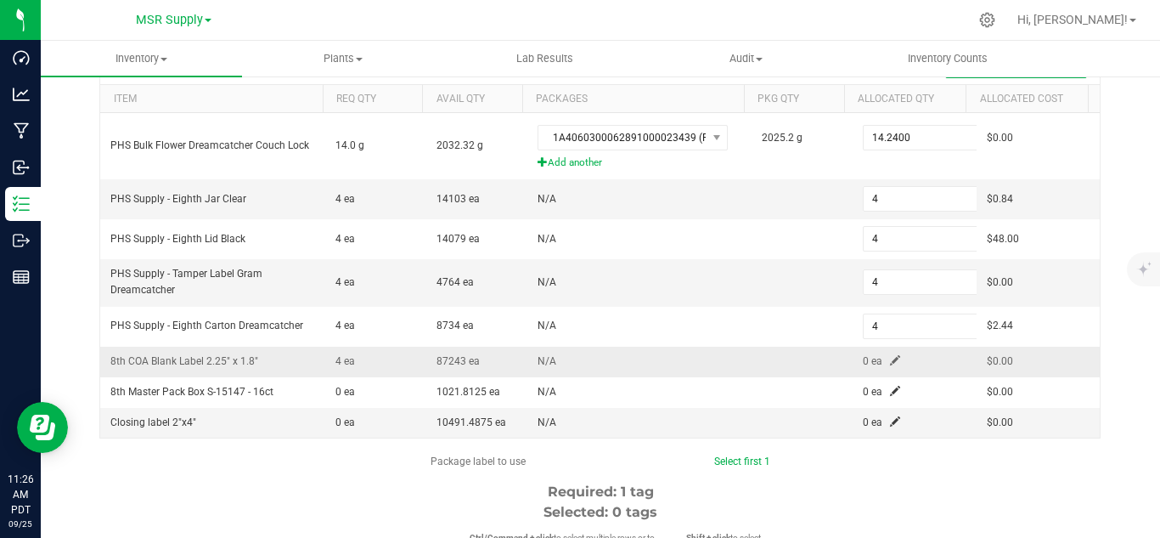
click at [890, 357] on span at bounding box center [895, 360] width 10 height 10
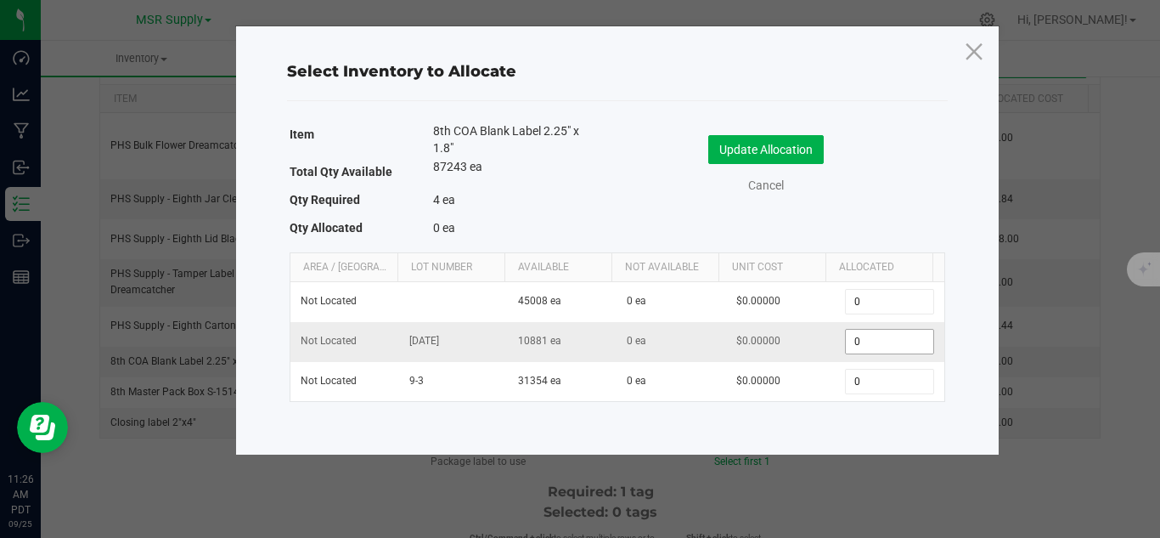
click at [890, 353] on input "0" at bounding box center [889, 342] width 87 height 24
type input "4"
click at [783, 137] on div "Update Allocation Cancel" at bounding box center [781, 166] width 302 height 89
click at [788, 153] on button "Update Allocation" at bounding box center [766, 149] width 116 height 29
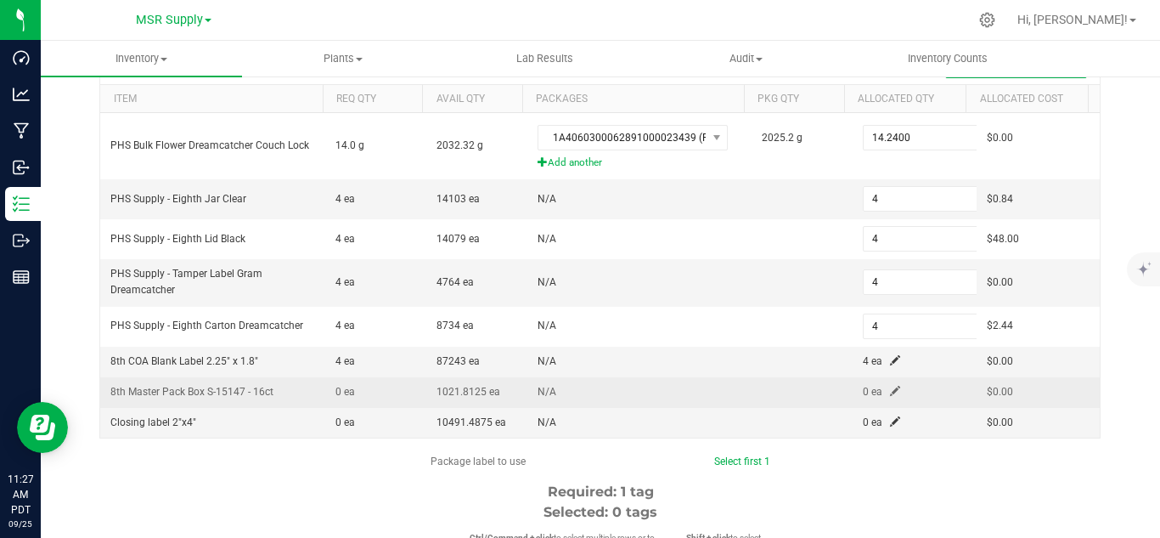
click at [883, 387] on td "0 ea" at bounding box center [914, 392] width 123 height 31
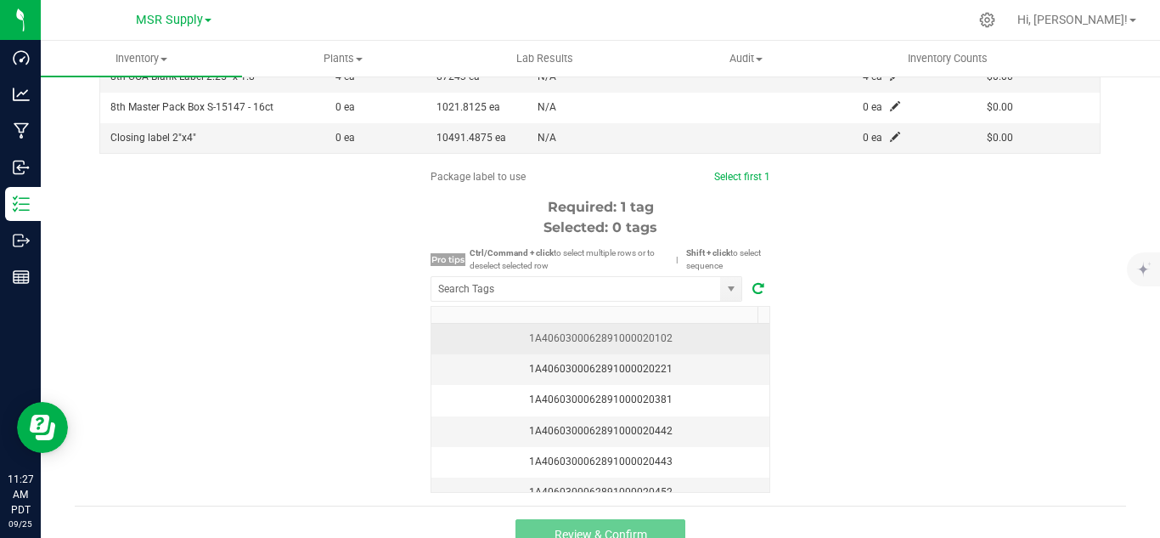
scroll to position [534, 0]
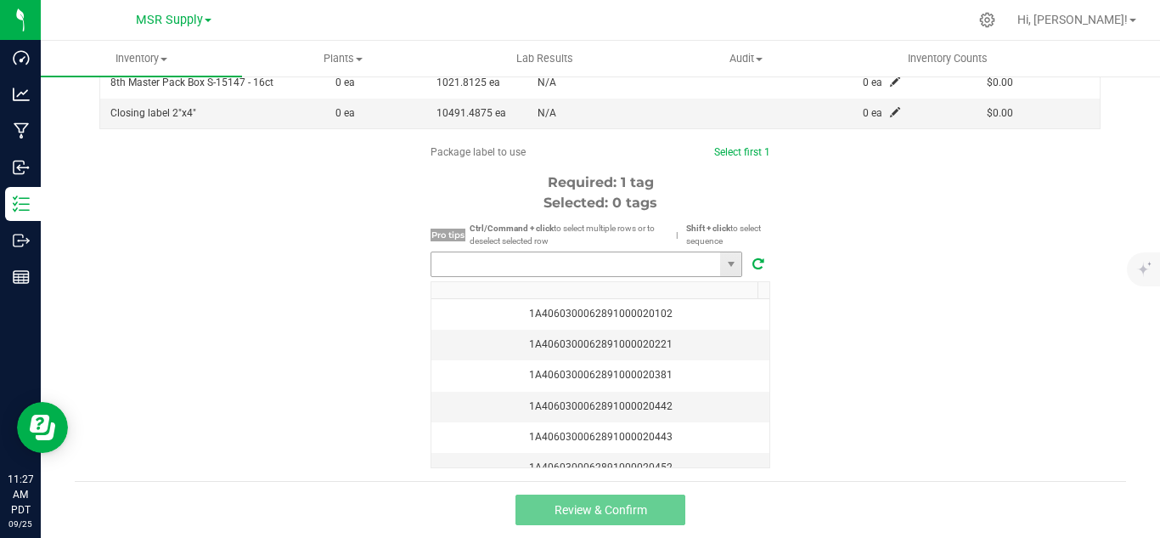
click at [633, 274] on input "NO DATA FOUND" at bounding box center [576, 264] width 289 height 24
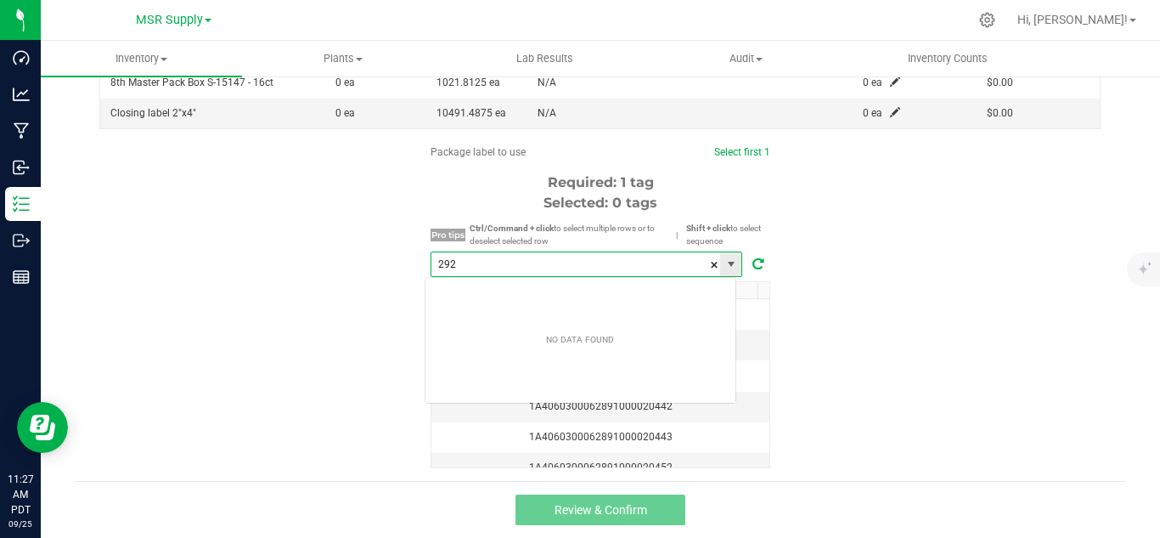
scroll to position [25, 313]
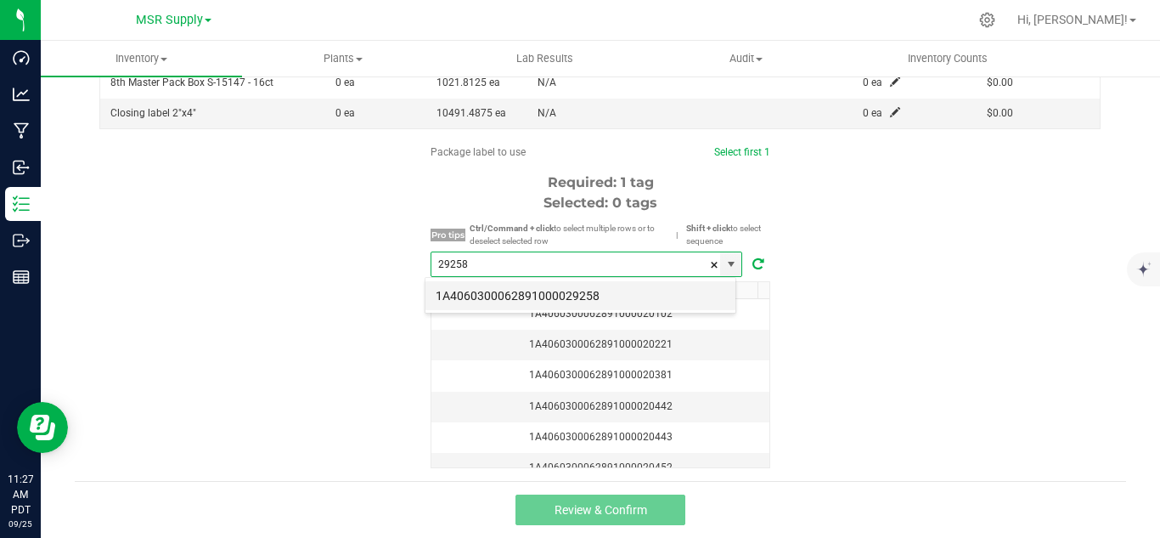
click at [631, 285] on li "1A4060300062891000029258" at bounding box center [581, 295] width 310 height 29
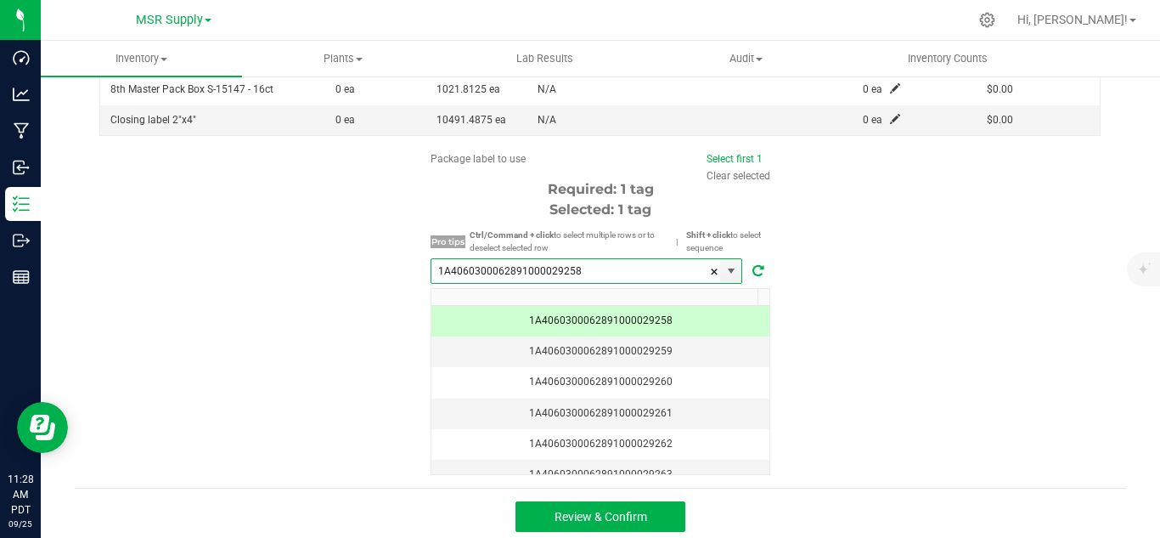
scroll to position [534, 0]
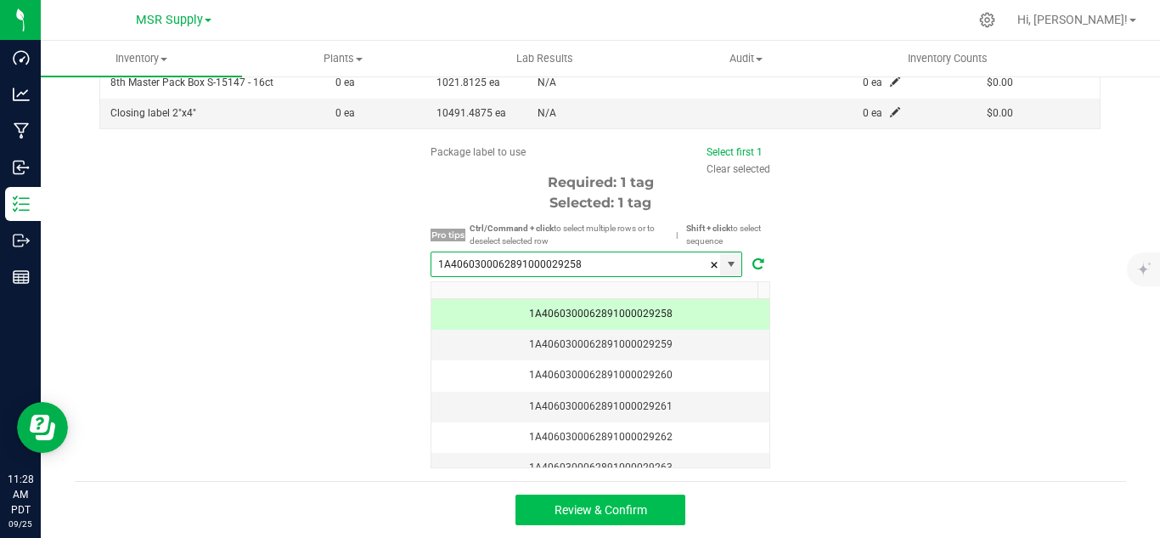
type input "1A4060300062891000029258"
click at [637, 510] on span "Review & Confirm" at bounding box center [601, 510] width 93 height 14
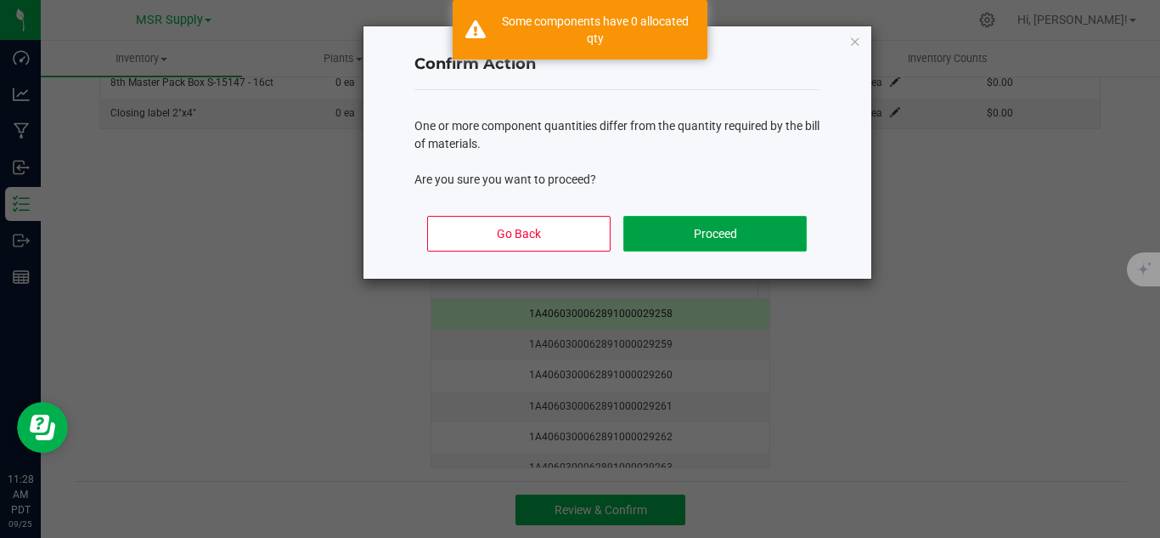
click at [773, 239] on button "Proceed" at bounding box center [715, 234] width 183 height 36
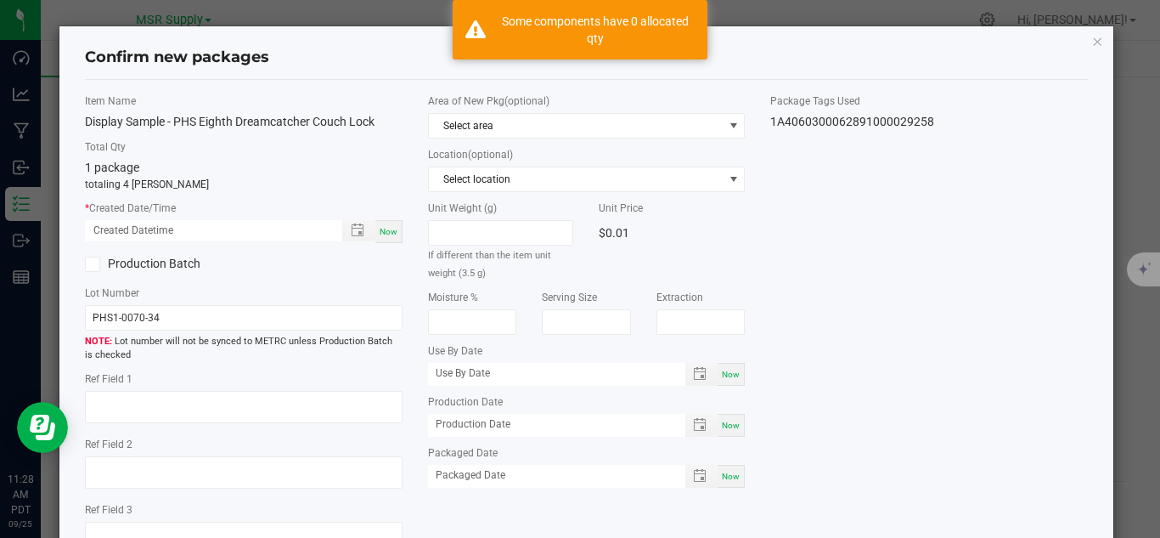
drag, startPoint x: 377, startPoint y: 231, endPoint x: 385, endPoint y: 240, distance: 12.1
click at [380, 230] on span "Now" at bounding box center [389, 231] width 18 height 9
type input "[DATE] 11:28 AM"
drag, startPoint x: 731, startPoint y: 476, endPoint x: 782, endPoint y: 428, distance: 70.3
click at [732, 473] on div "Now" at bounding box center [731, 476] width 27 height 23
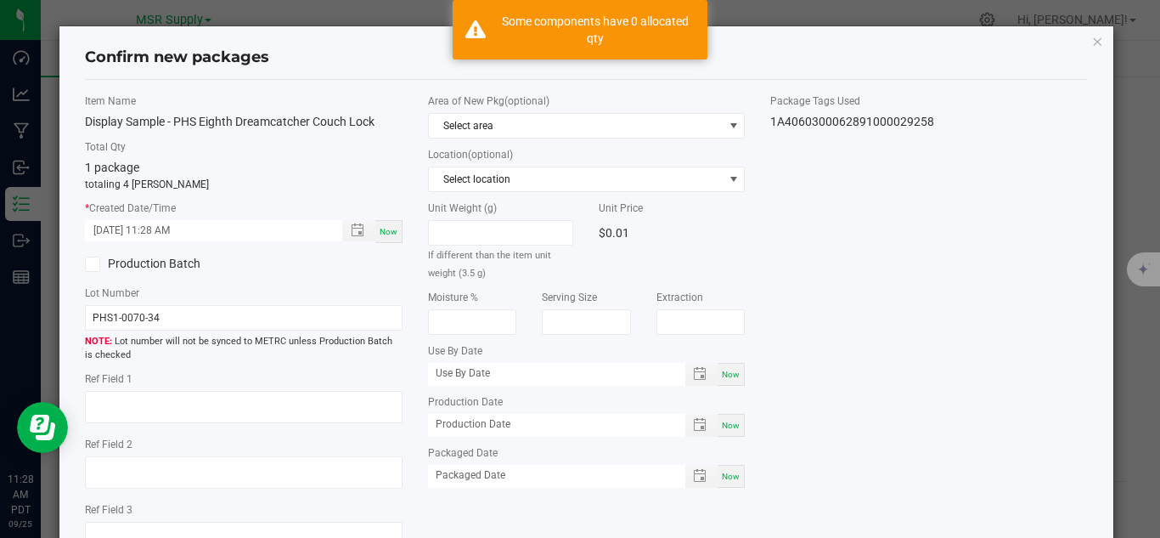
type input "[DATE]"
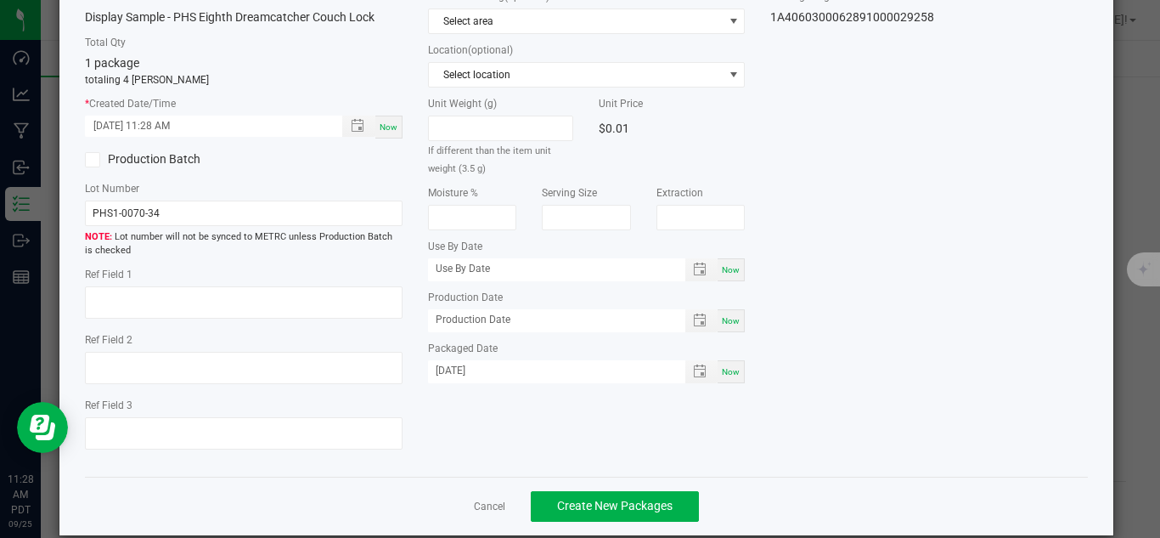
scroll to position [128, 0]
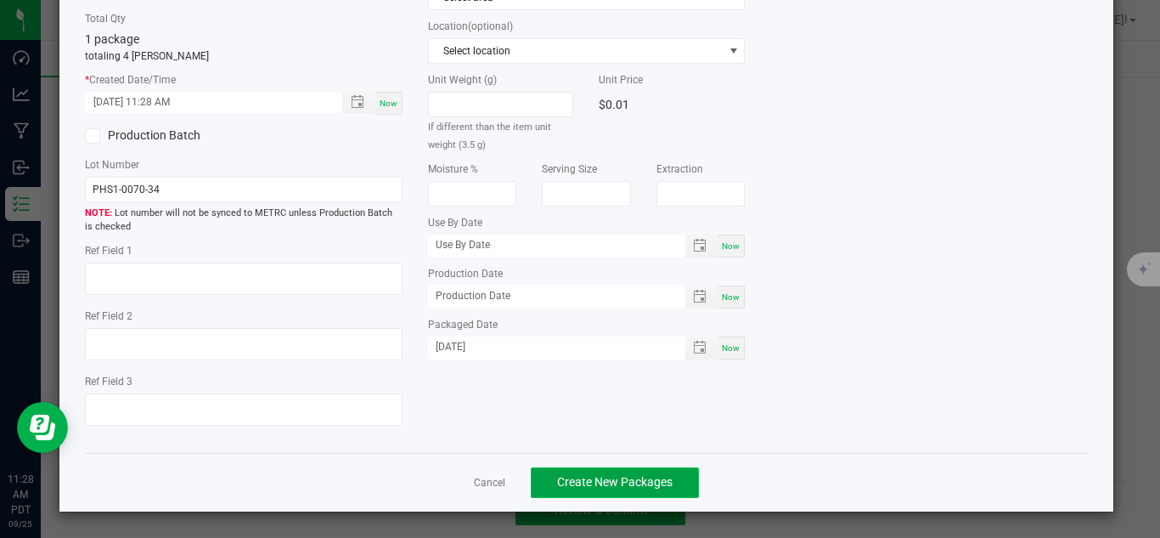
click at [663, 477] on span "Create New Packages" at bounding box center [615, 482] width 116 height 14
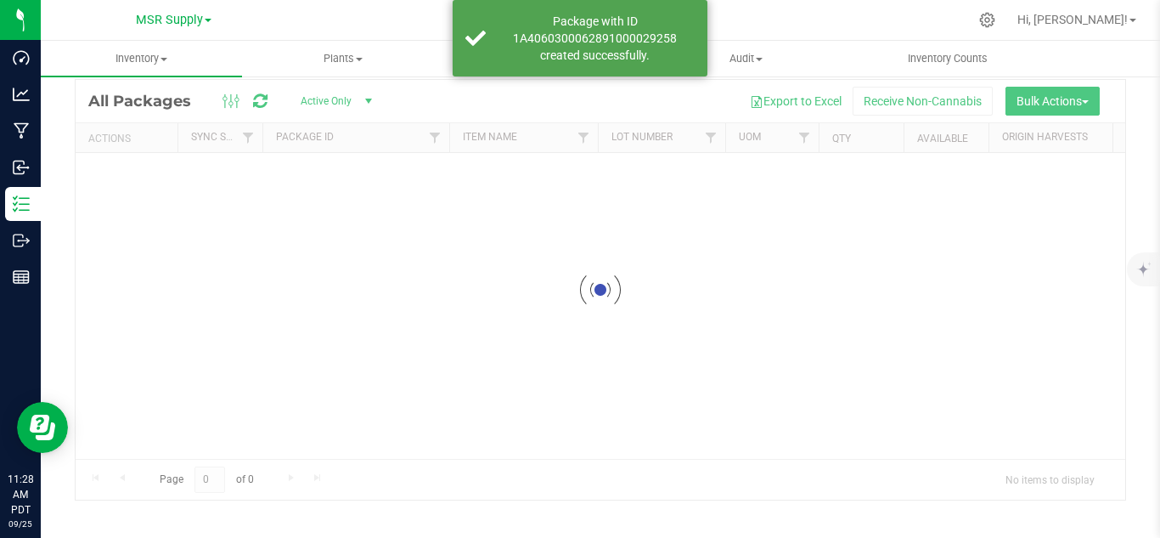
scroll to position [55, 0]
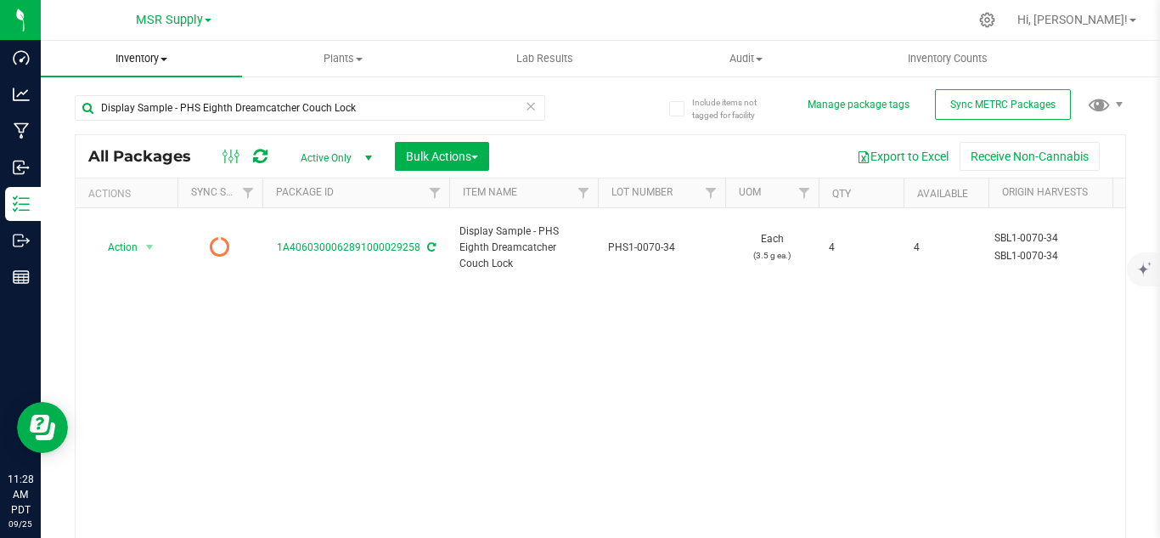
click at [140, 63] on span "Inventory" at bounding box center [141, 58] width 201 height 15
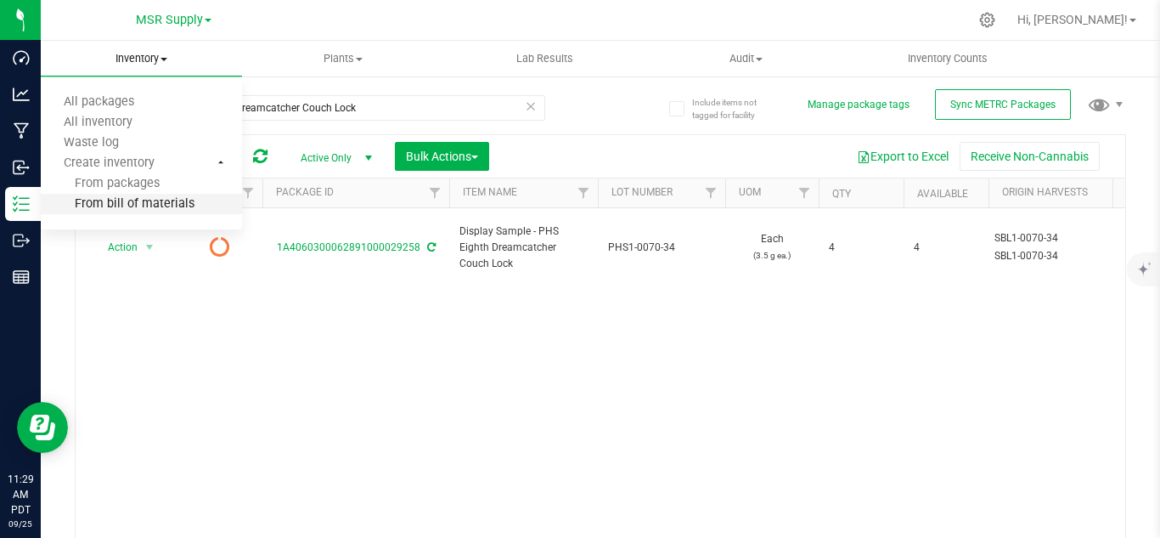
click at [118, 195] on li "From bill of materials" at bounding box center [141, 205] width 201 height 20
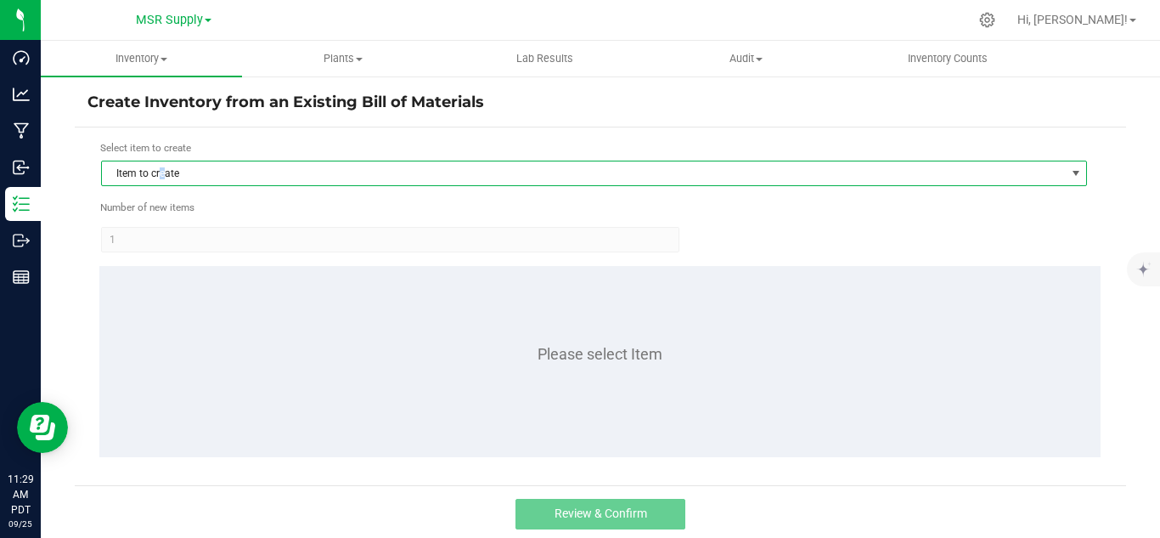
click at [163, 176] on span "Item to create" at bounding box center [583, 173] width 963 height 24
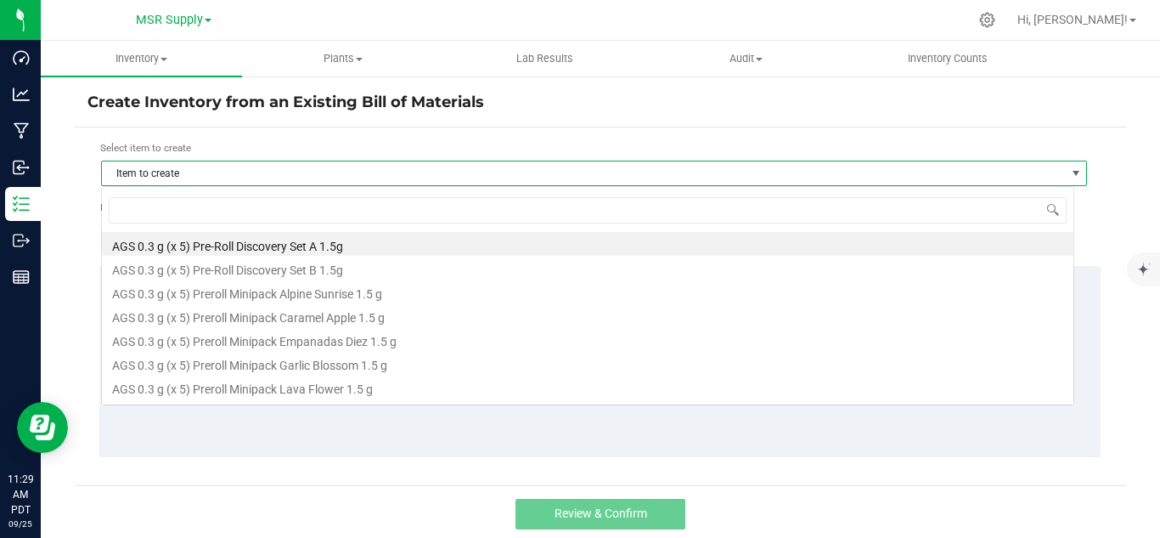
scroll to position [25, 974]
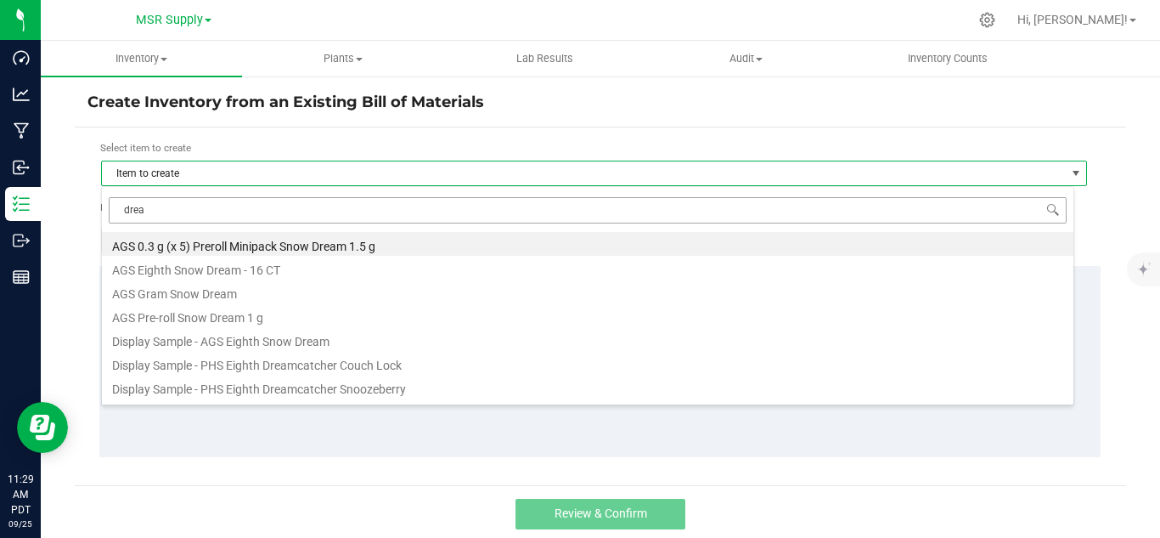
type input "dream"
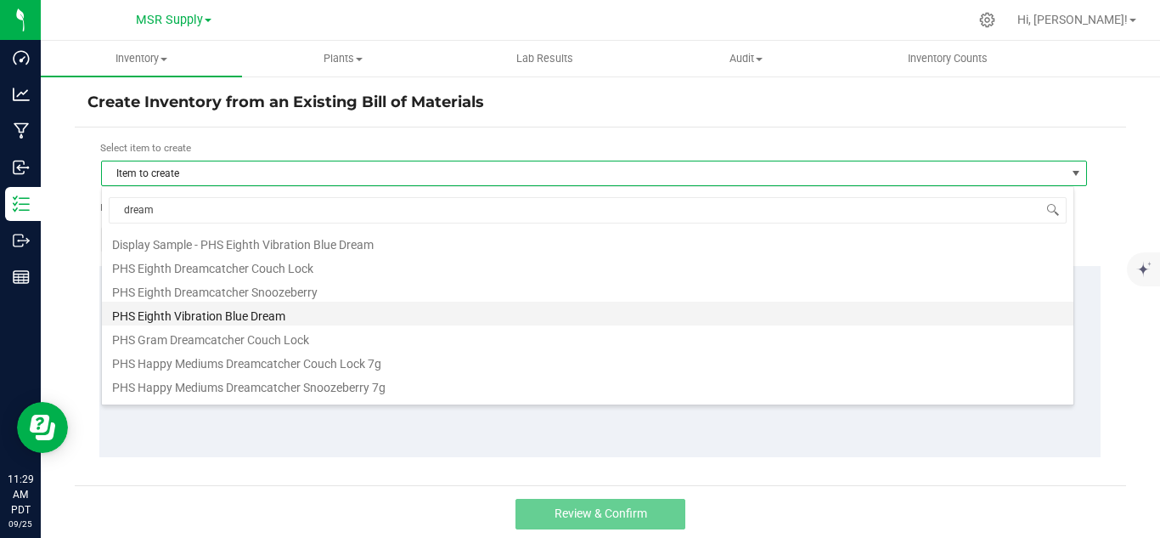
scroll to position [170, 0]
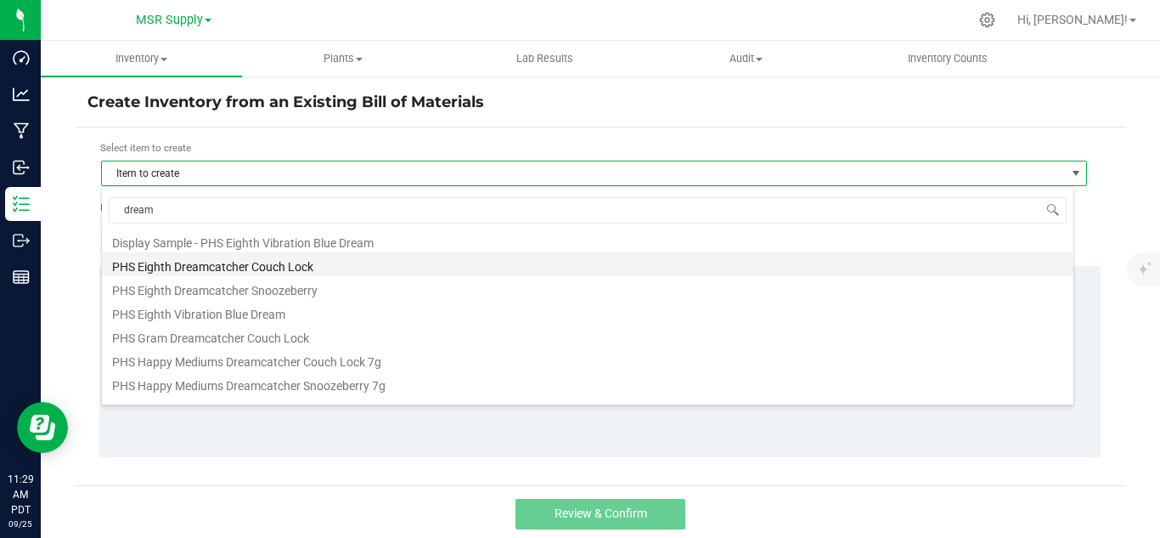
click at [276, 264] on li "PHS Eighth Dreamcatcher Couch Lock" at bounding box center [588, 264] width 972 height 24
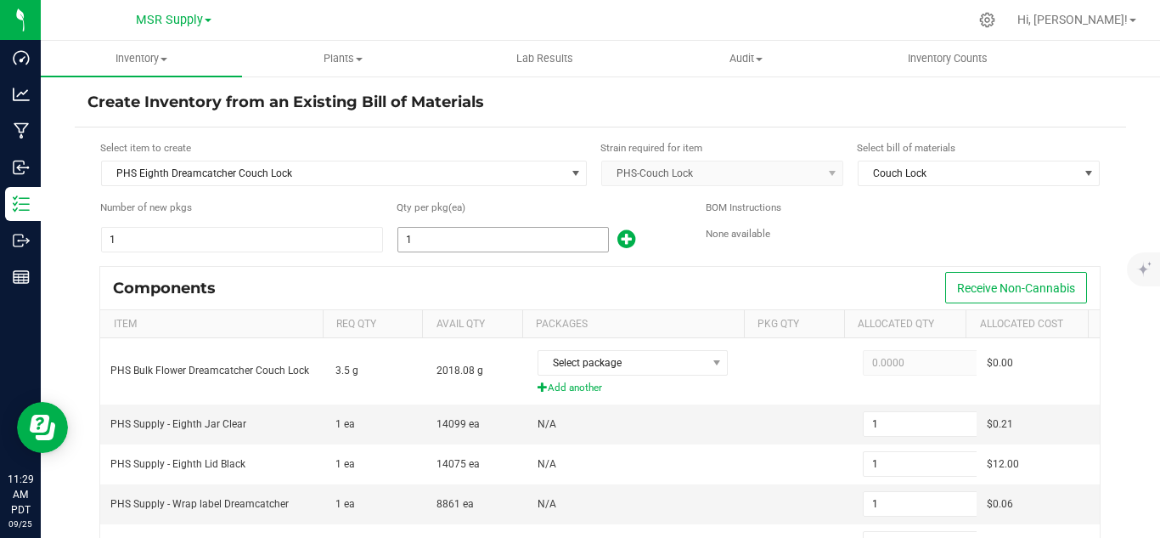
click at [451, 233] on input "1" at bounding box center [503, 240] width 210 height 24
type input "4"
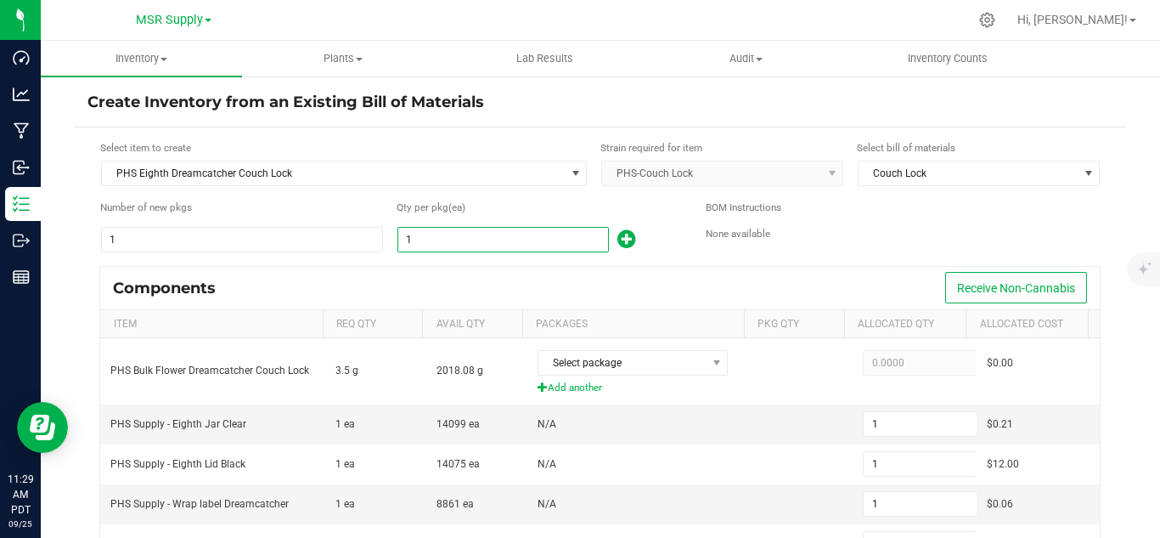
type input "4"
type input "48"
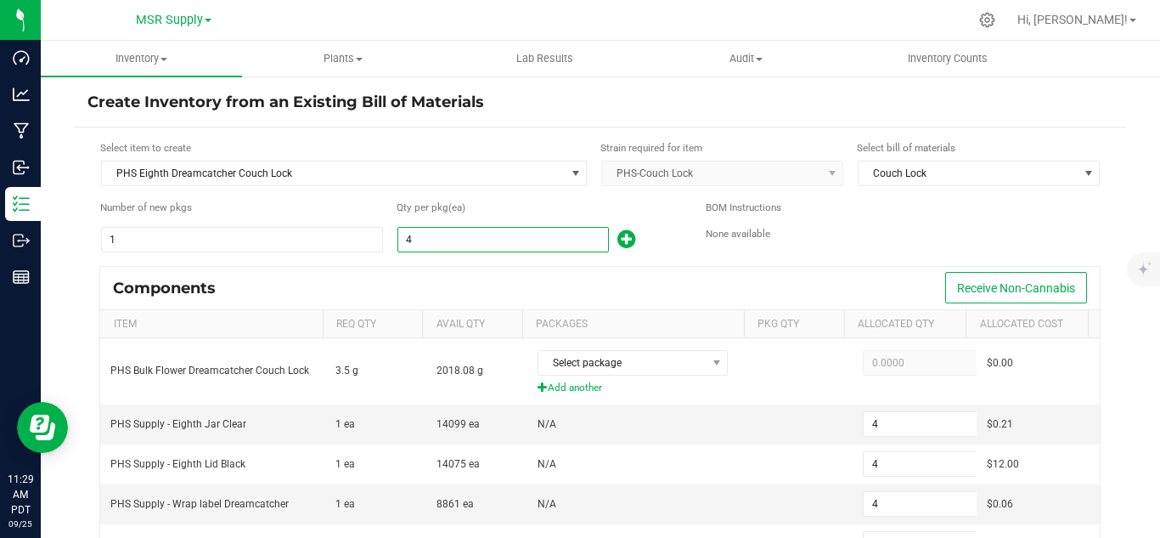
type input "48"
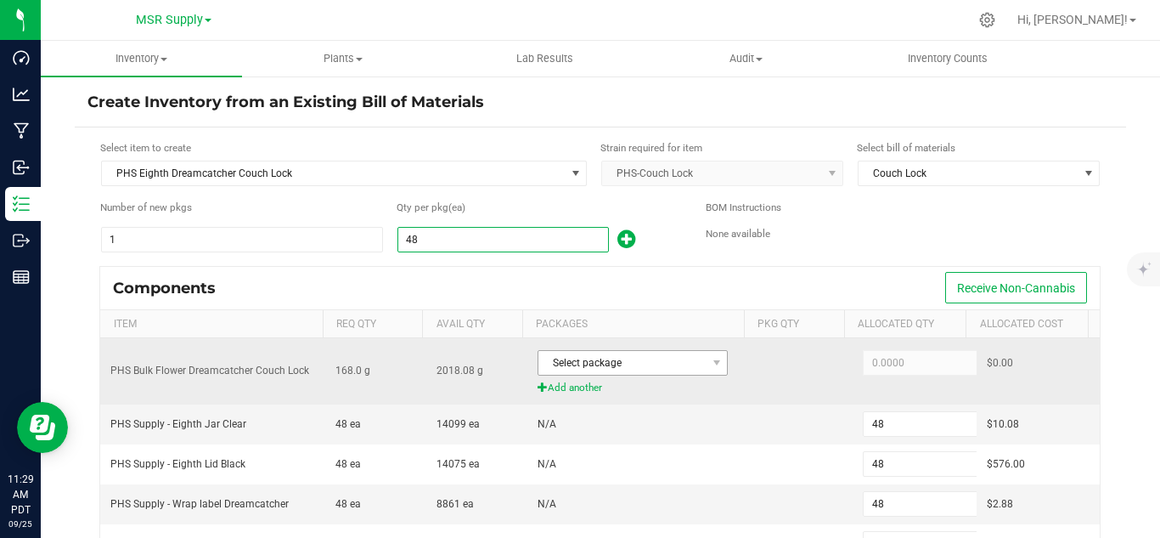
type input "48"
click at [661, 359] on span "Select package" at bounding box center [622, 363] width 167 height 24
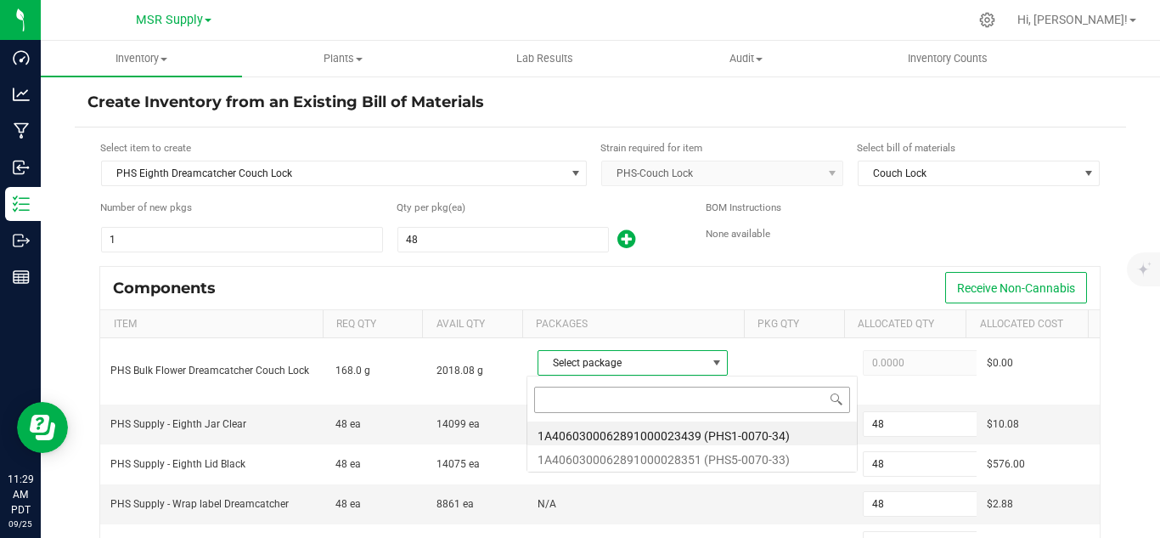
scroll to position [25, 184]
click at [782, 434] on li "1A4060300062891000023439 (PHS1-0070-34)" at bounding box center [693, 433] width 330 height 24
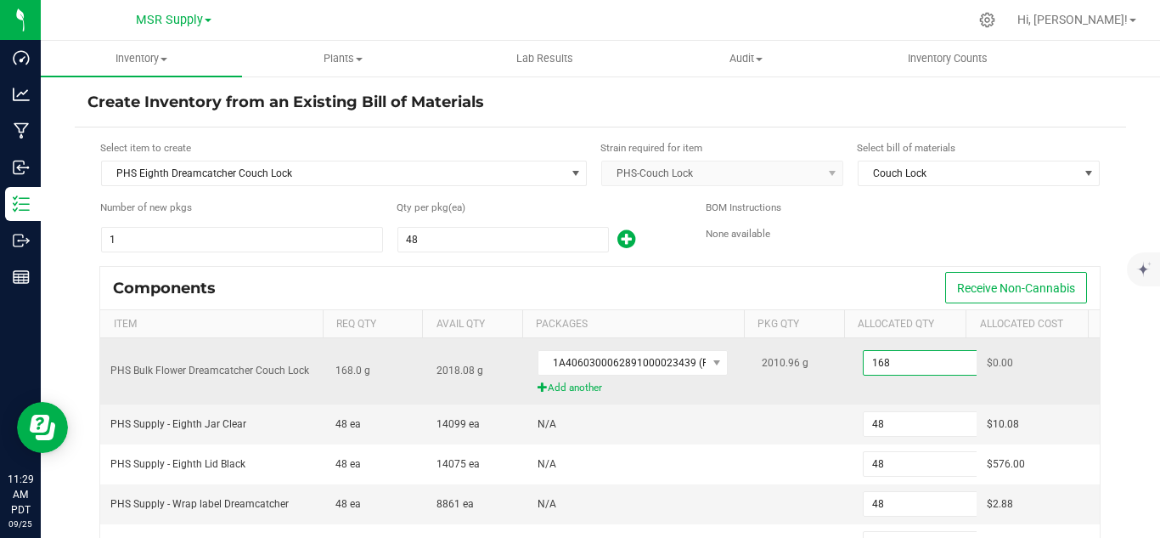
click at [877, 371] on input "168" at bounding box center [926, 363] width 125 height 24
paste input "70.8"
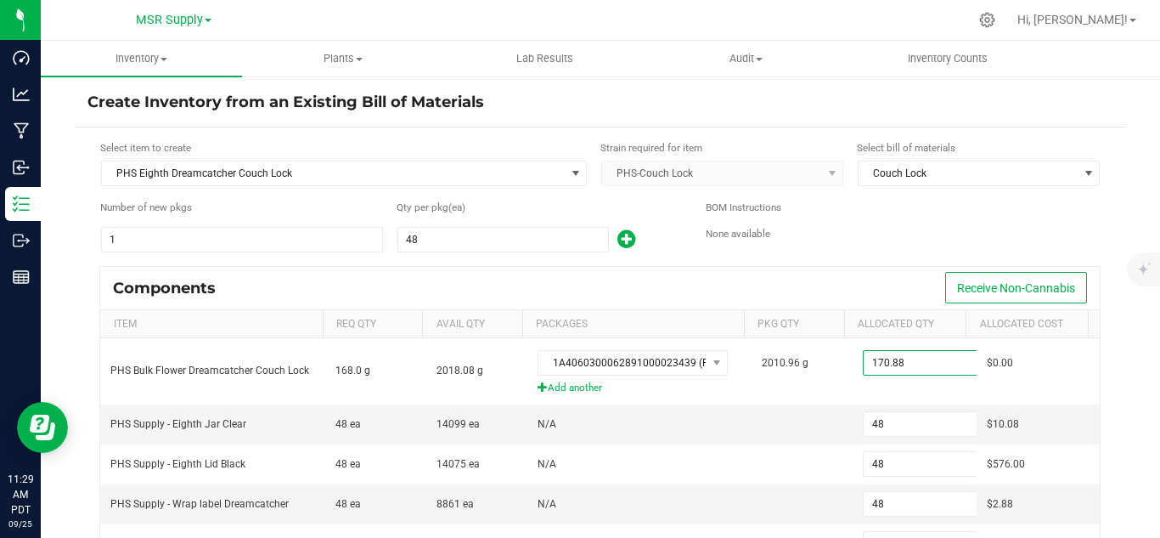
type input "170.8800"
click at [849, 246] on div "BOM Instructions None available" at bounding box center [903, 227] width 395 height 54
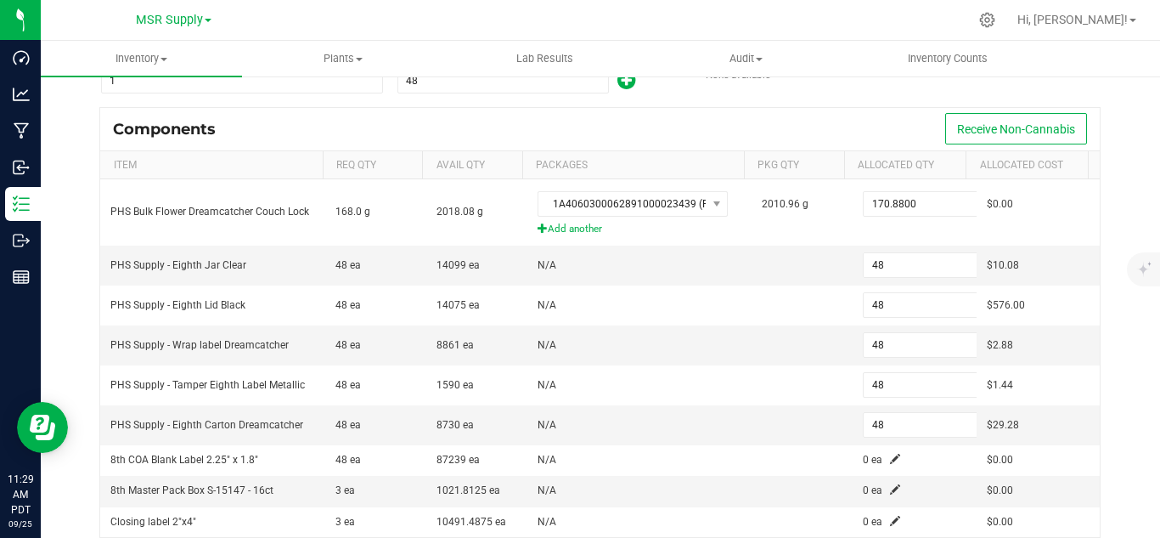
scroll to position [170, 0]
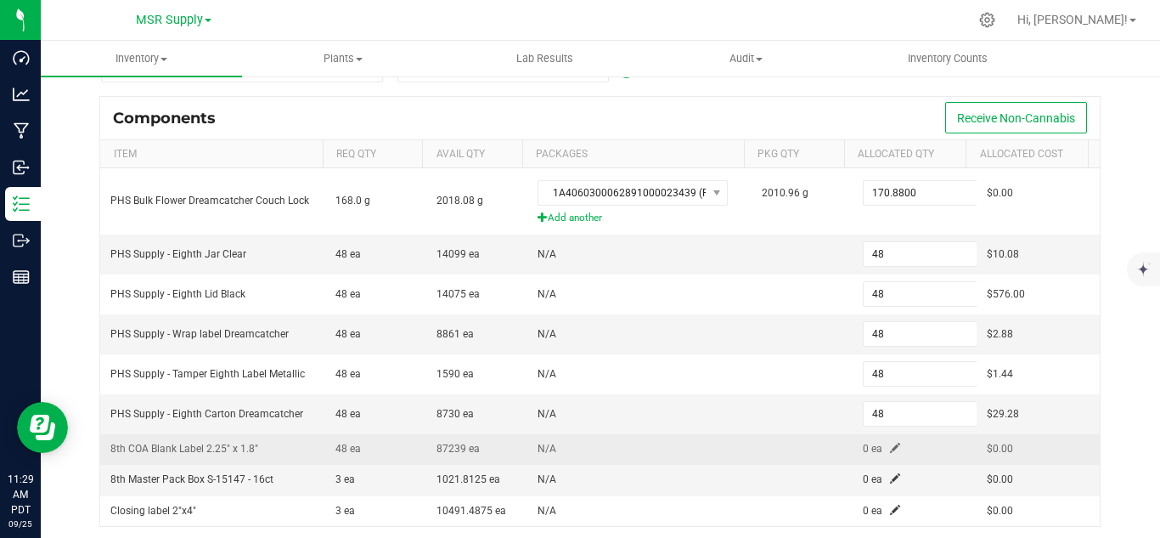
click at [890, 443] on span at bounding box center [895, 448] width 10 height 10
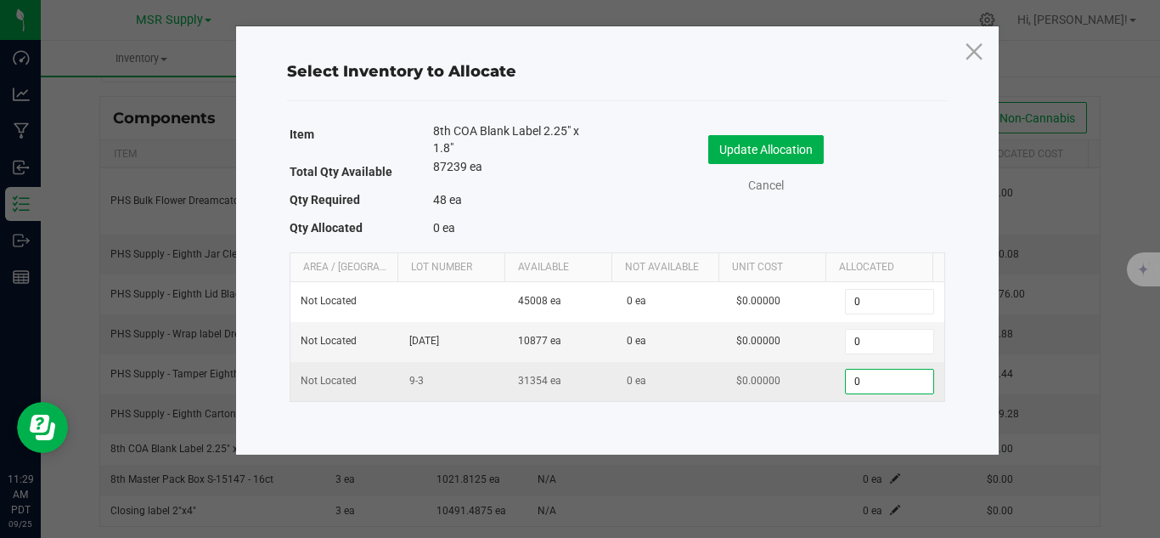
click at [855, 380] on input "0" at bounding box center [889, 382] width 87 height 24
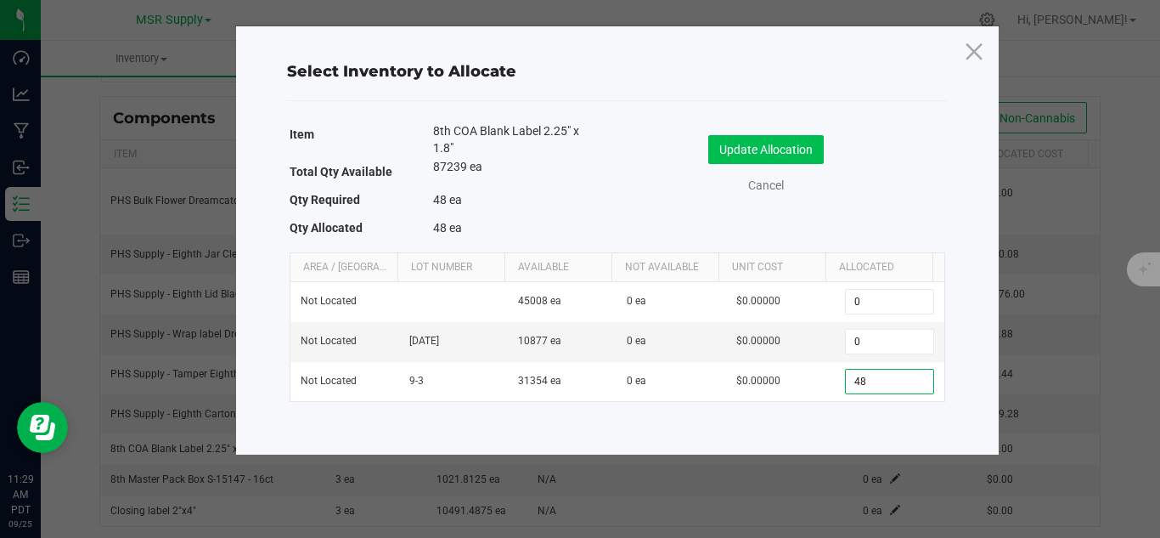
type input "48"
click at [776, 148] on button "Update Allocation" at bounding box center [766, 149] width 116 height 29
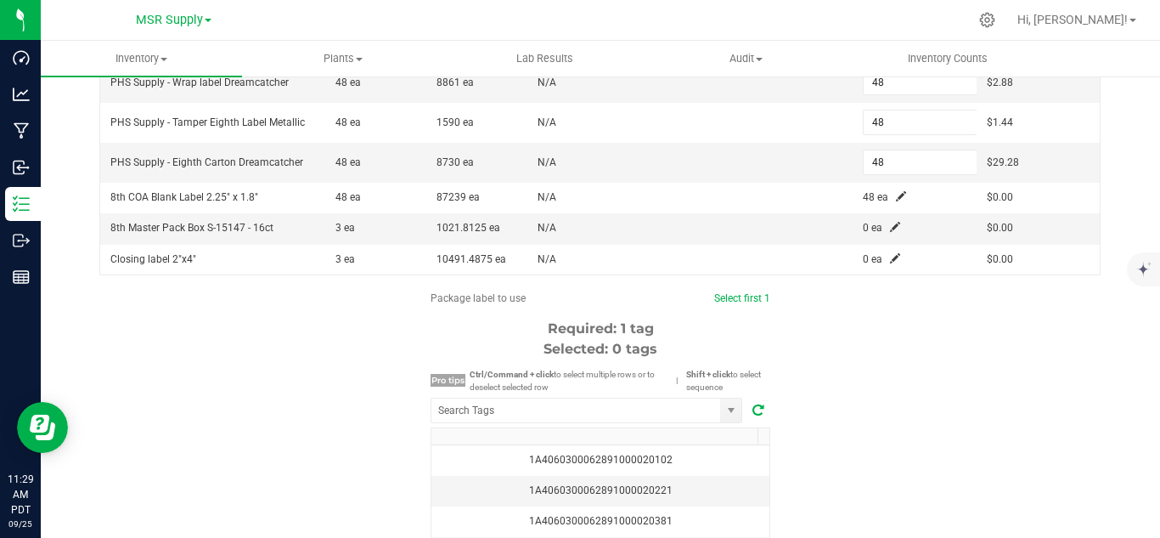
scroll to position [510, 0]
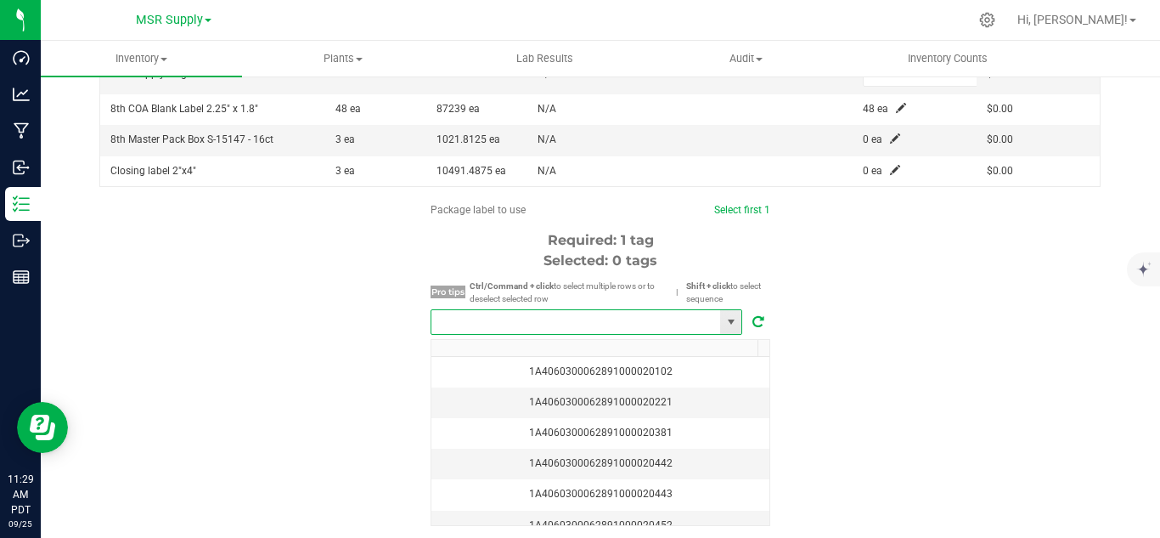
click at [652, 310] on input "NO DATA FOUND" at bounding box center [576, 322] width 289 height 24
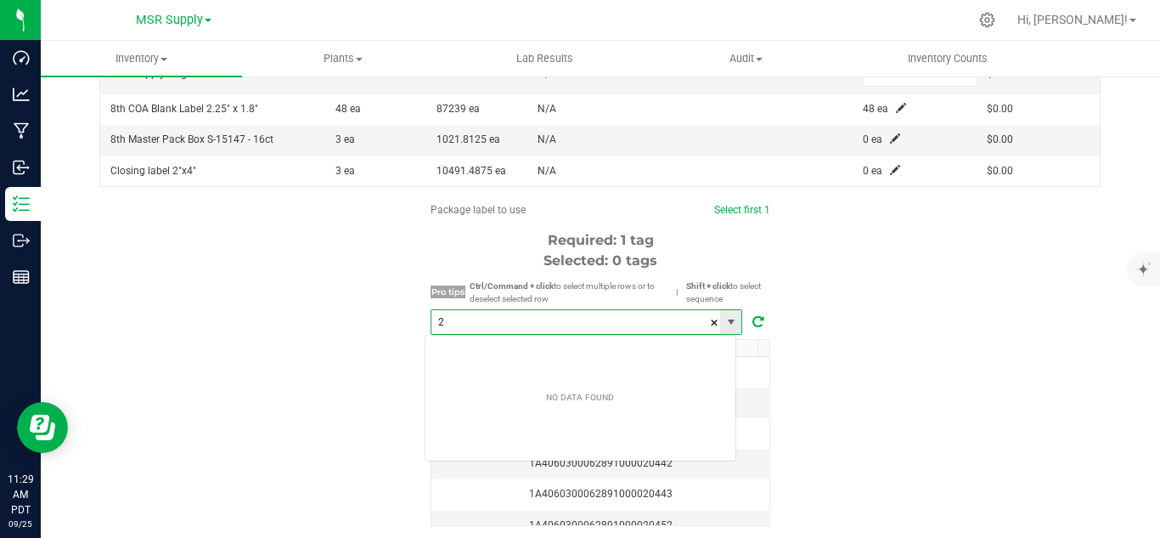
scroll to position [25, 313]
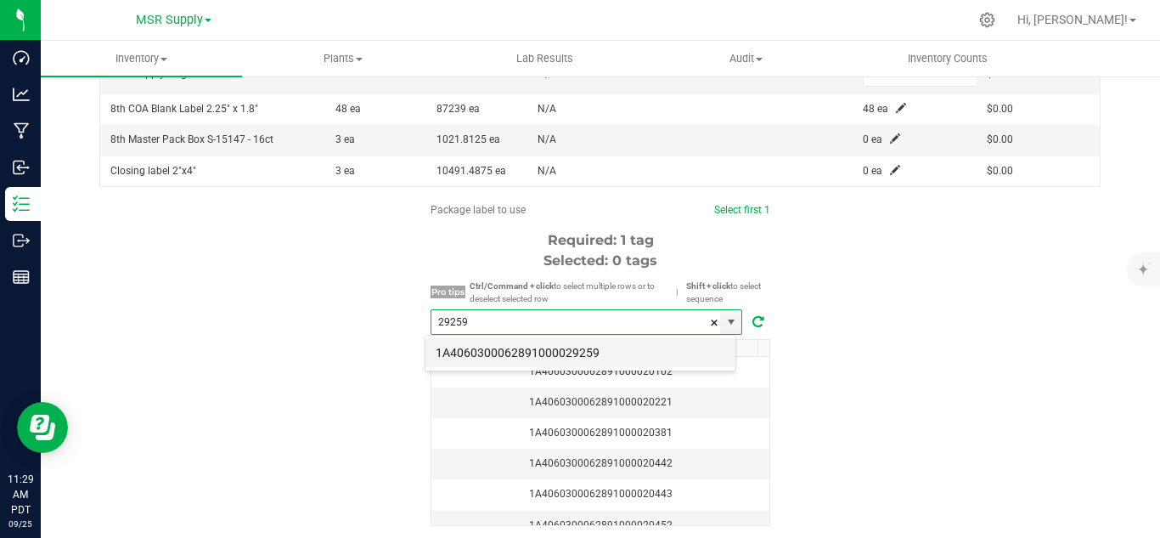
click at [615, 353] on li "1A4060300062891000029259" at bounding box center [581, 352] width 310 height 29
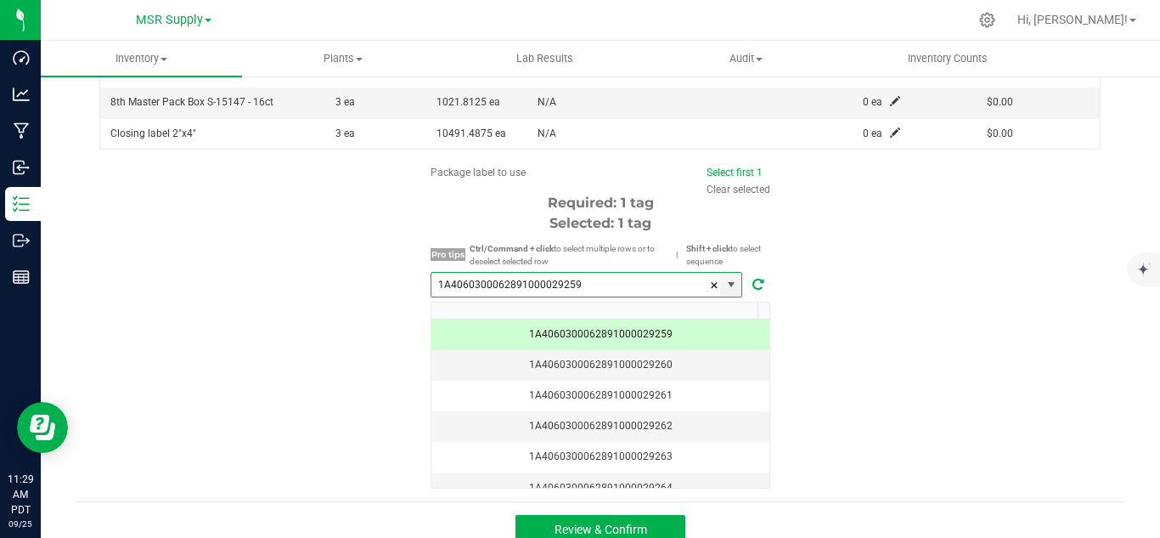
scroll to position [567, 0]
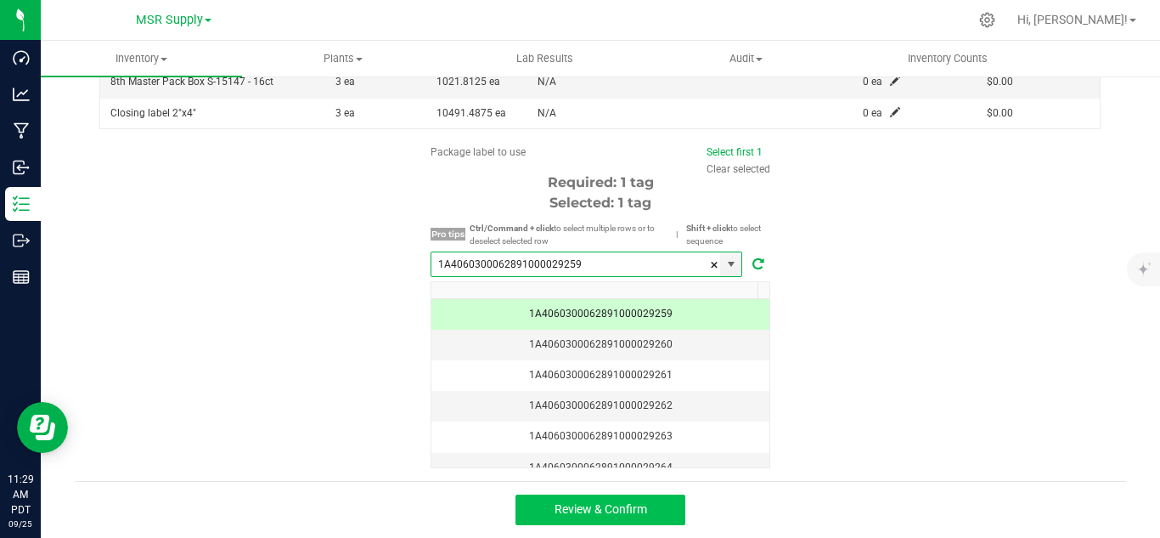
type input "1A4060300062891000029259"
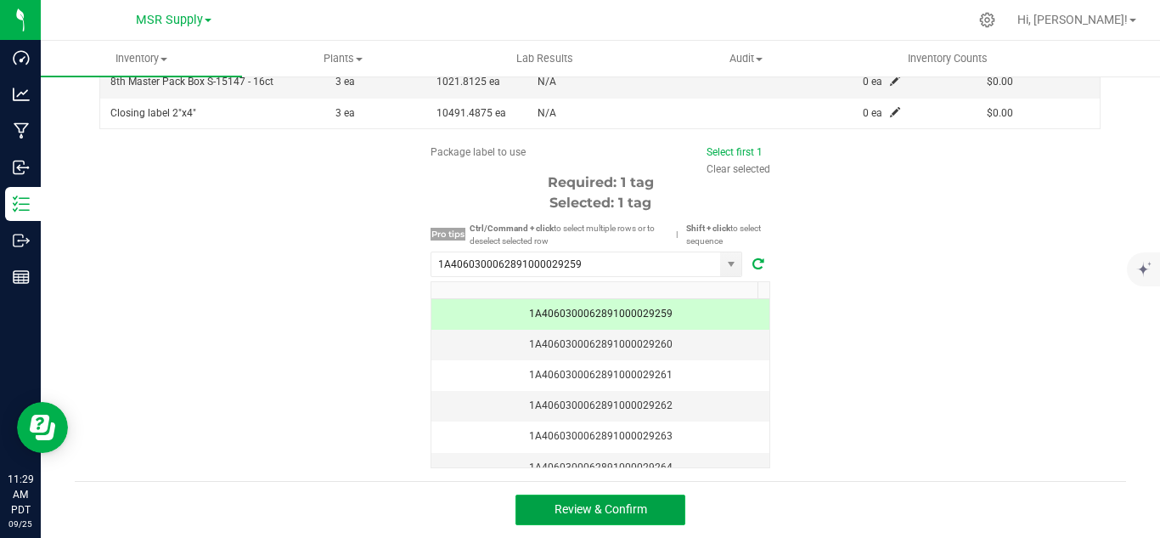
click at [608, 501] on button "Review & Confirm" at bounding box center [601, 509] width 170 height 31
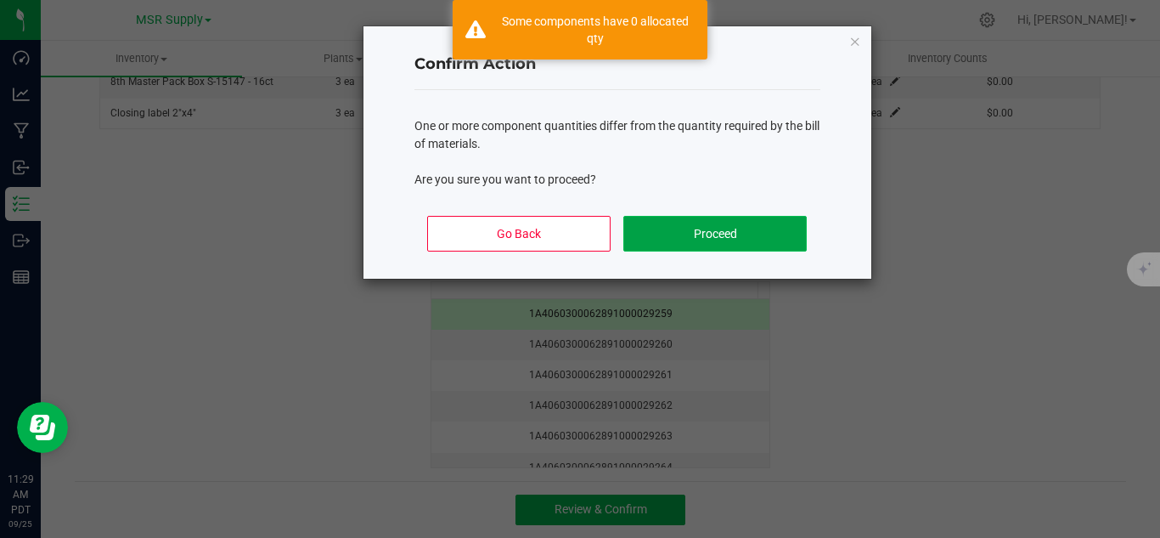
click at [734, 235] on button "Proceed" at bounding box center [715, 234] width 183 height 36
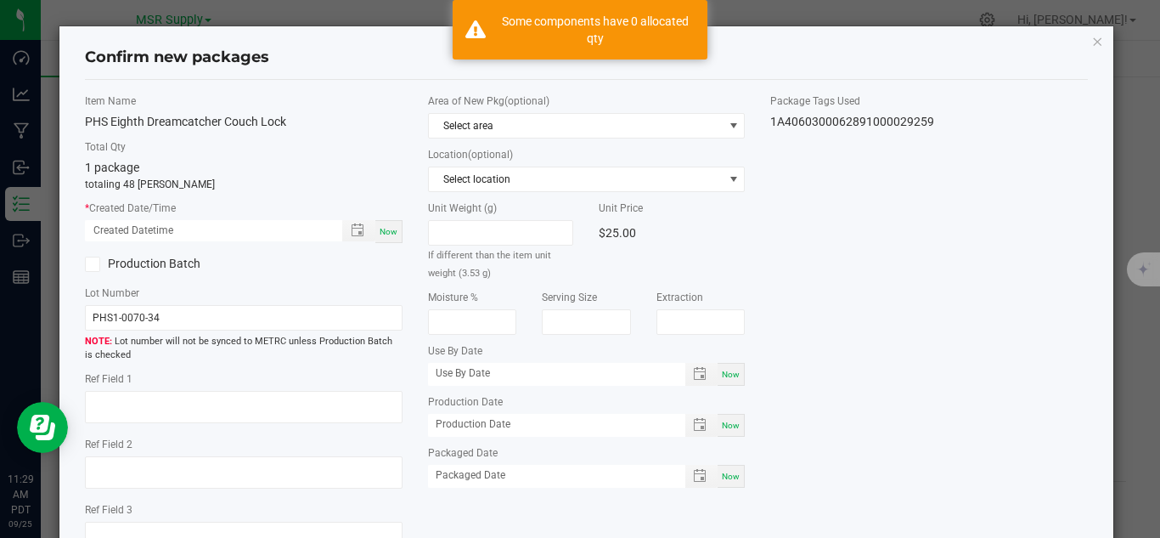
click at [384, 224] on div "Now" at bounding box center [388, 231] width 27 height 23
type input "[DATE] 11:29 AM"
drag, startPoint x: 720, startPoint y: 468, endPoint x: 764, endPoint y: 453, distance: 45.9
click at [720, 467] on div "Now" at bounding box center [731, 476] width 27 height 23
type input "[DATE]"
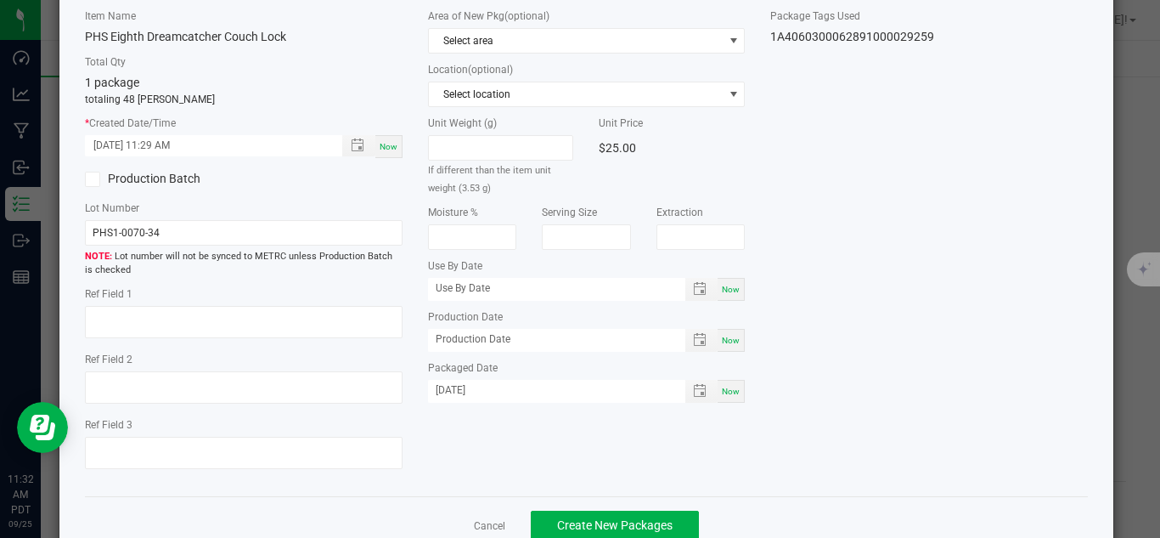
scroll to position [128, 0]
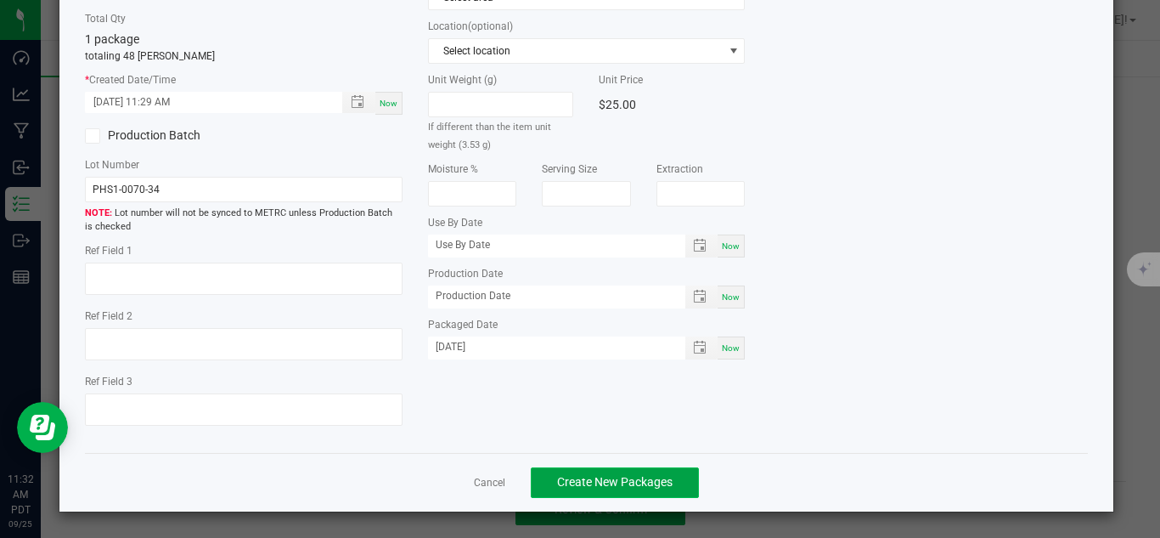
click at [625, 476] on span "Create New Packages" at bounding box center [615, 482] width 116 height 14
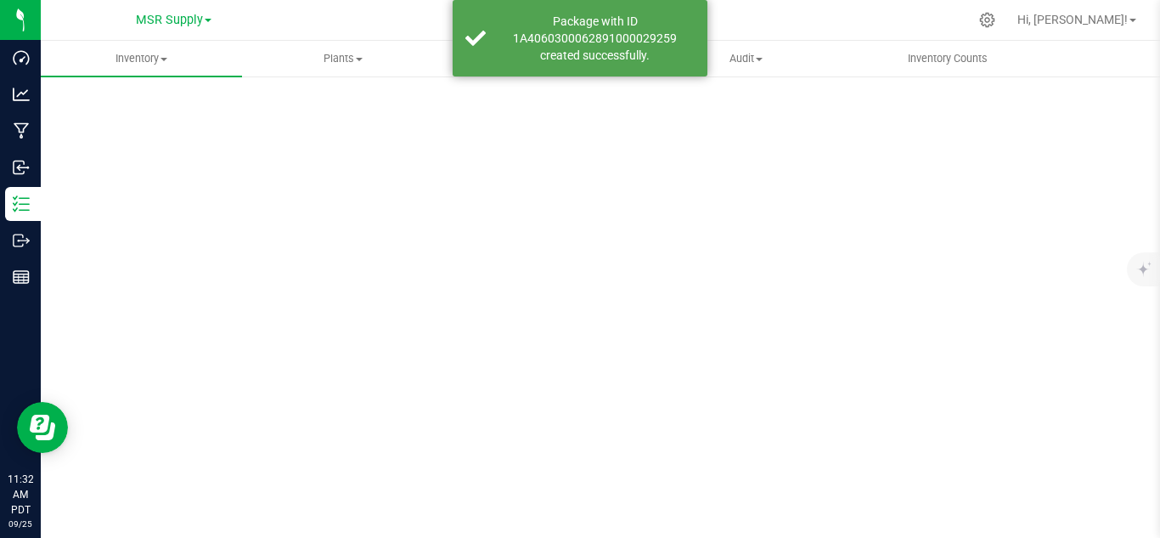
scroll to position [68, 0]
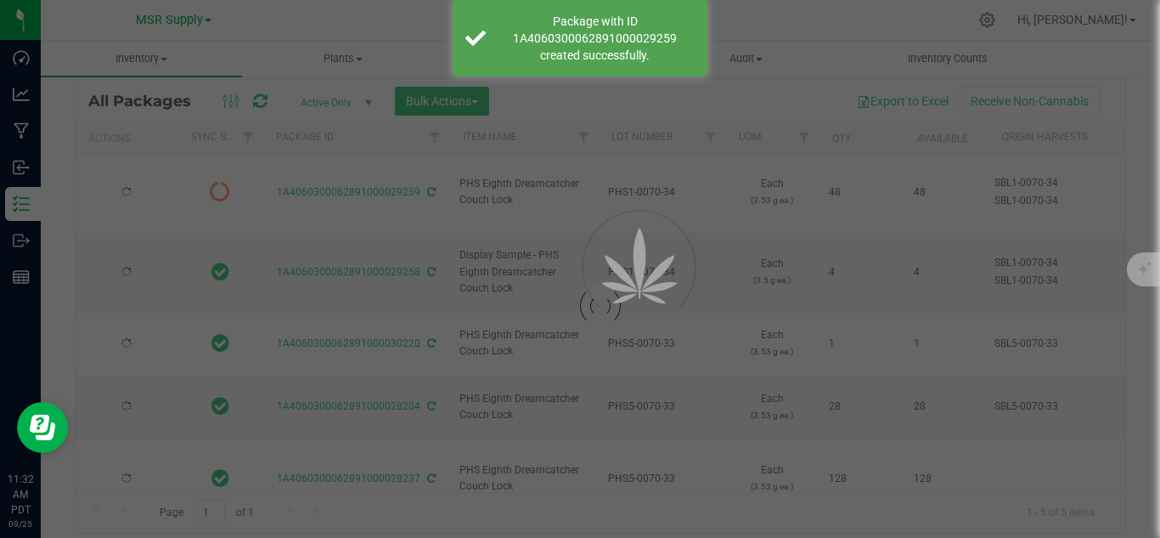
scroll to position [55, 0]
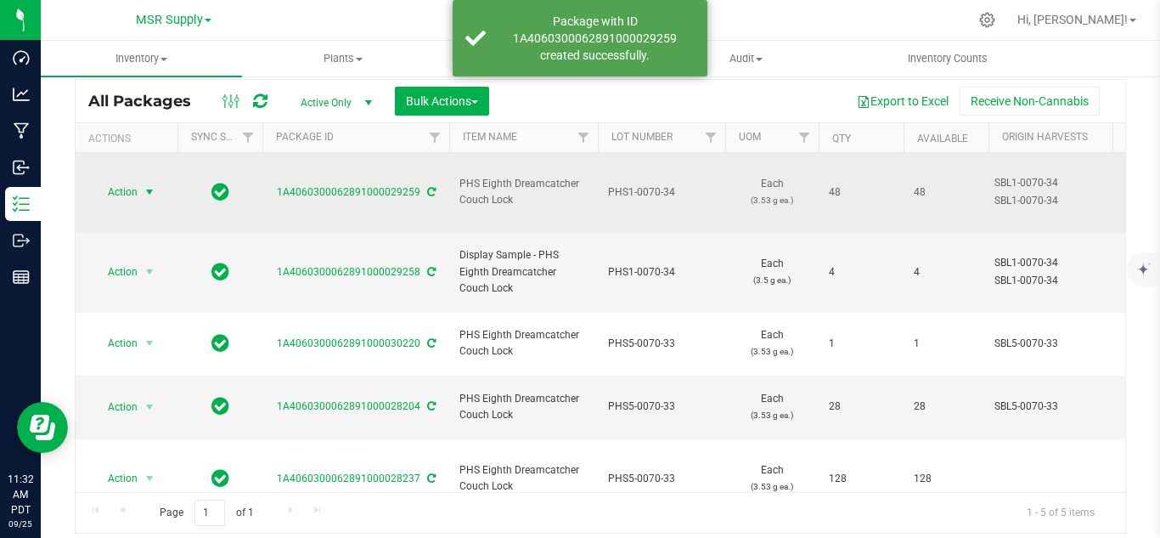
click at [148, 185] on span "select" at bounding box center [150, 192] width 14 height 14
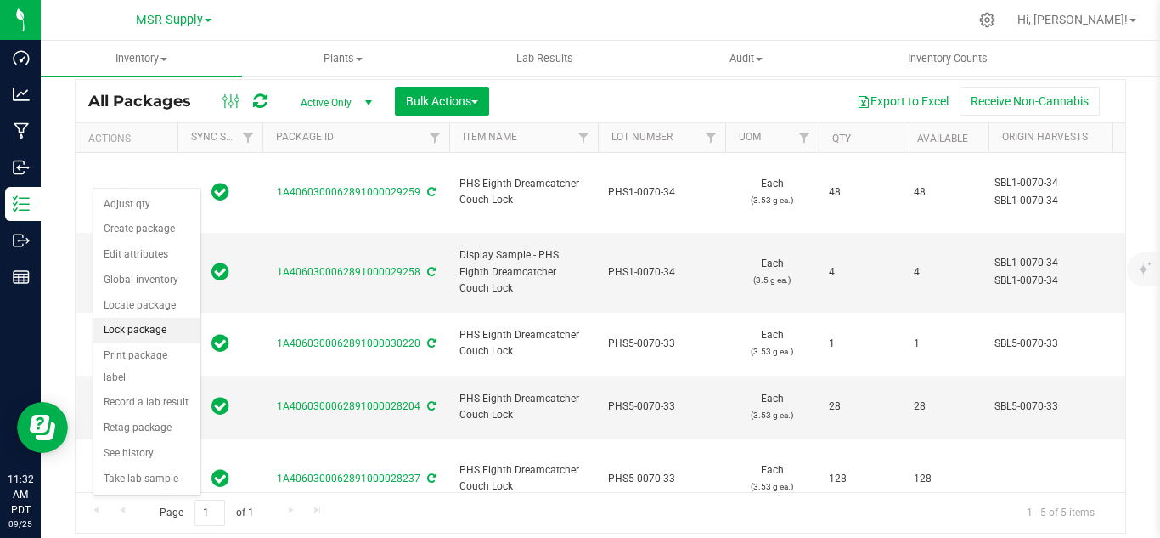
click at [121, 324] on li "Lock package" at bounding box center [146, 330] width 107 height 25
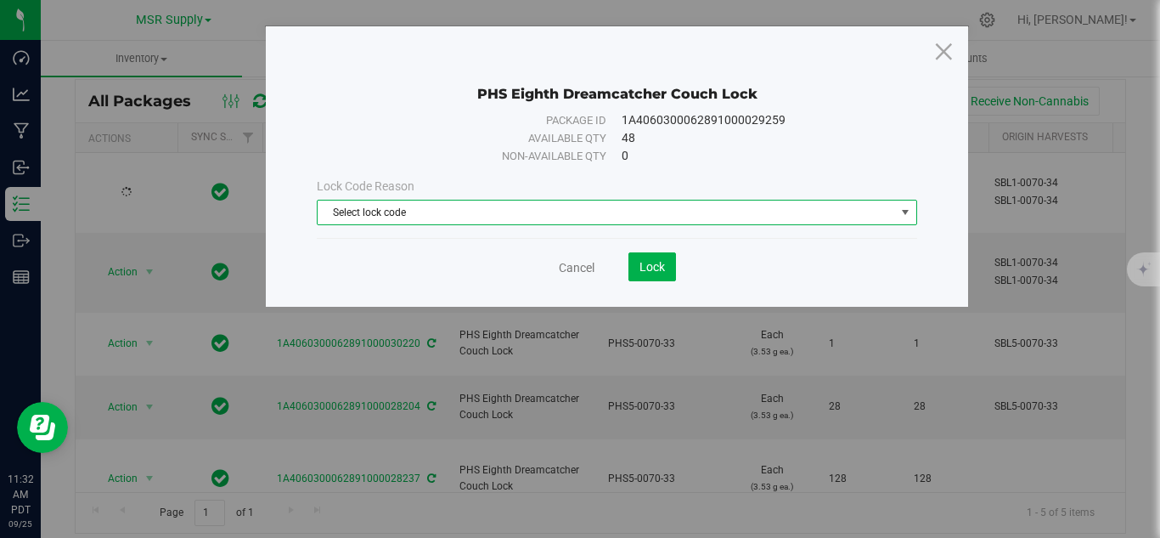
click at [627, 213] on span "Select lock code" at bounding box center [607, 212] width 578 height 24
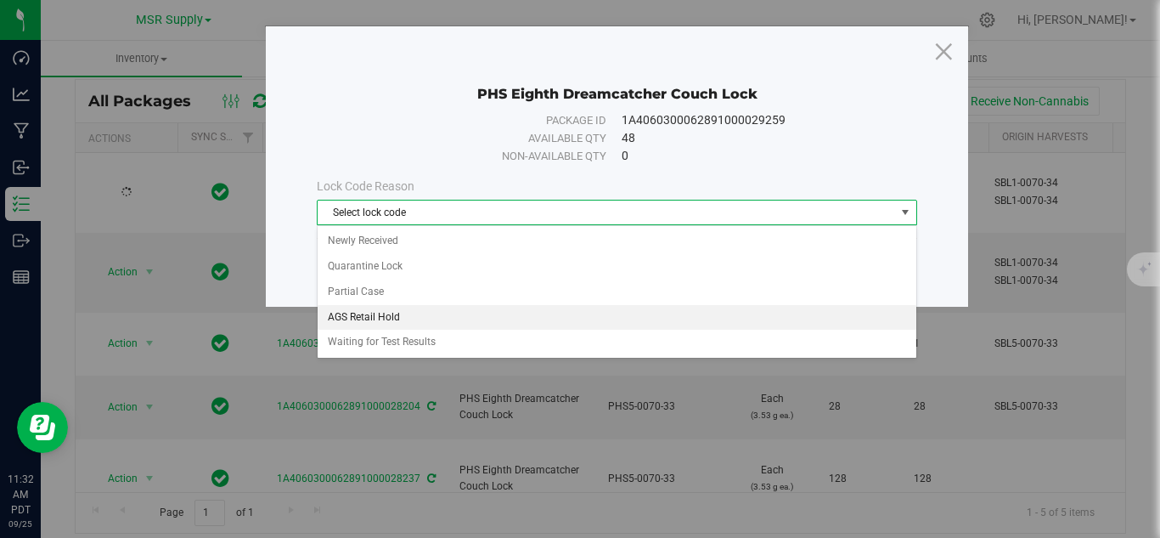
click at [377, 321] on li "AGS Retail Hold" at bounding box center [617, 317] width 599 height 25
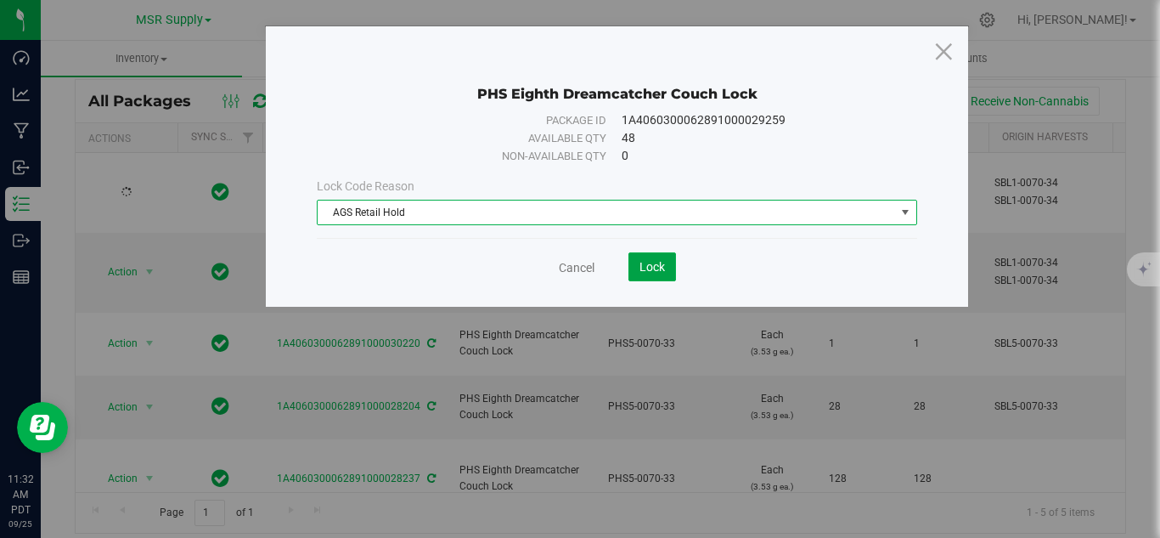
drag, startPoint x: 651, startPoint y: 272, endPoint x: 596, endPoint y: 267, distance: 55.5
click at [647, 271] on span "Lock" at bounding box center [652, 267] width 25 height 14
